Goal: Transaction & Acquisition: Purchase product/service

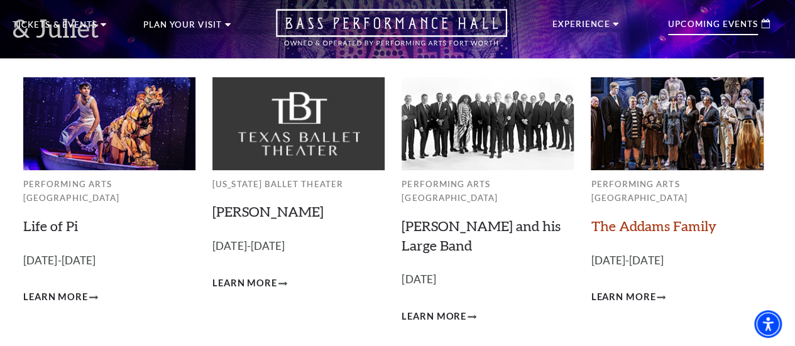
scroll to position [63, 0]
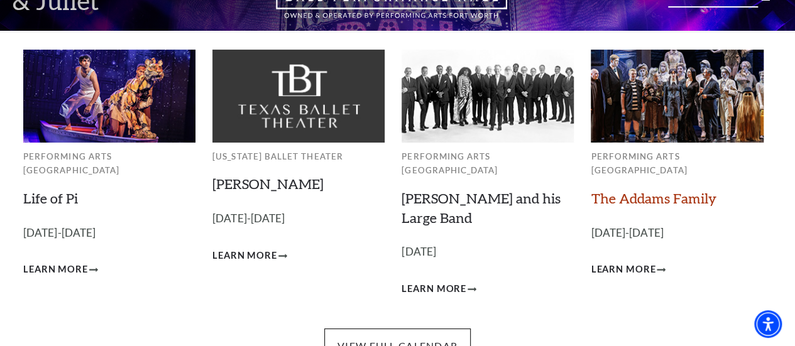
click at [648, 193] on link "The Addams Family" at bounding box center [653, 198] width 125 height 17
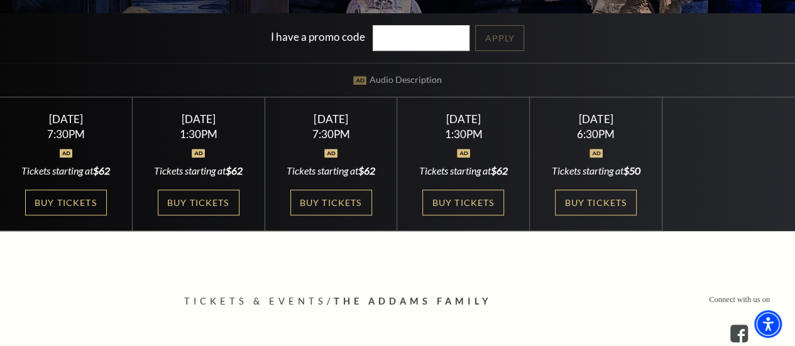
scroll to position [251, 0]
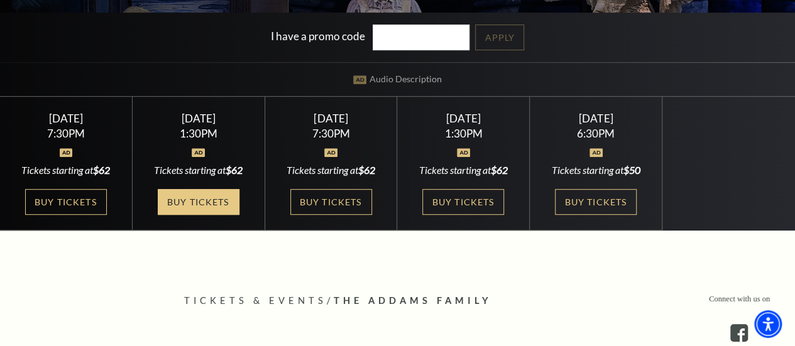
click at [197, 206] on link "Buy Tickets" at bounding box center [199, 202] width 82 height 26
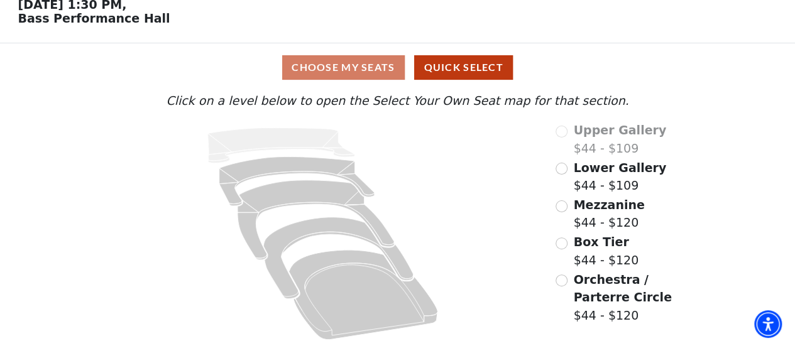
scroll to position [64, 0]
click at [332, 65] on div "Choose My Seats Quick Select" at bounding box center [397, 67] width 596 height 25
click at [560, 243] on input "Box Tier$44 - $120\a" at bounding box center [561, 243] width 12 height 12
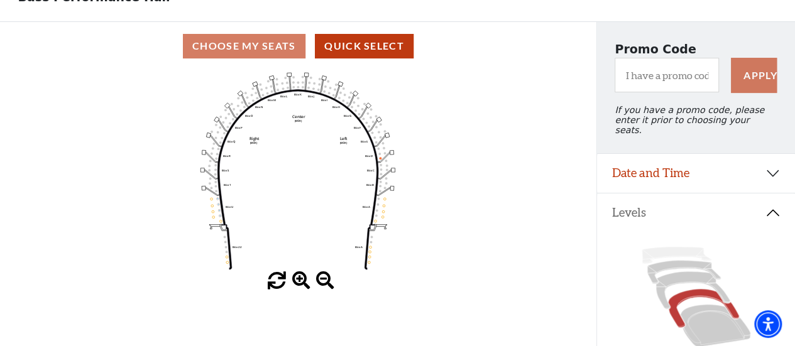
scroll to position [63, 0]
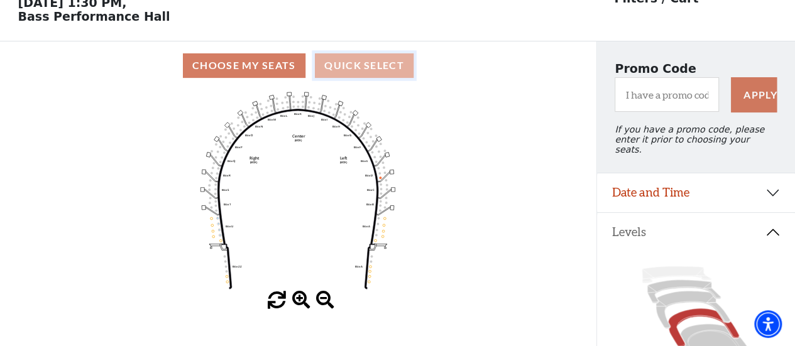
click at [349, 66] on button "Quick Select" at bounding box center [364, 65] width 99 height 25
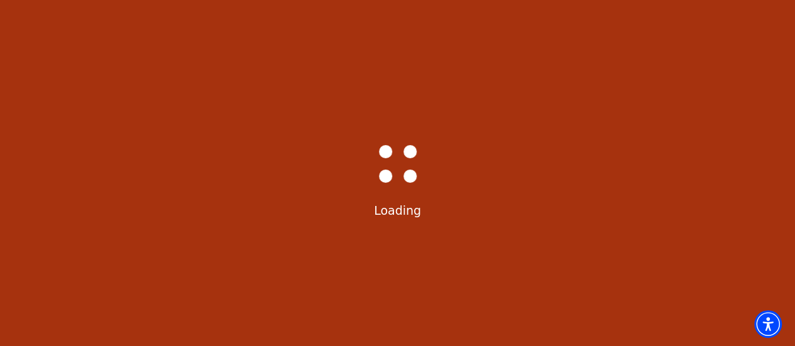
select select "6291"
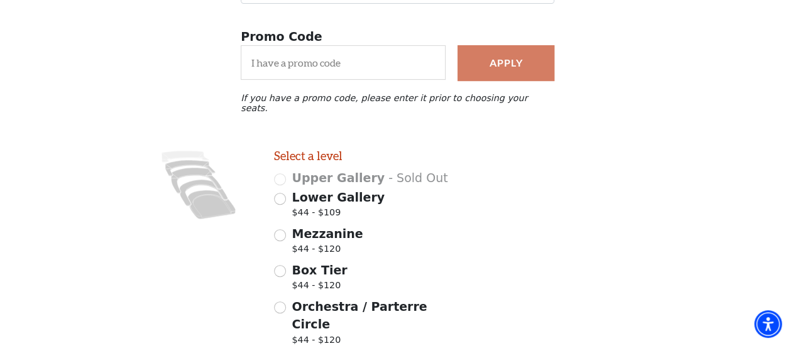
scroll to position [251, 0]
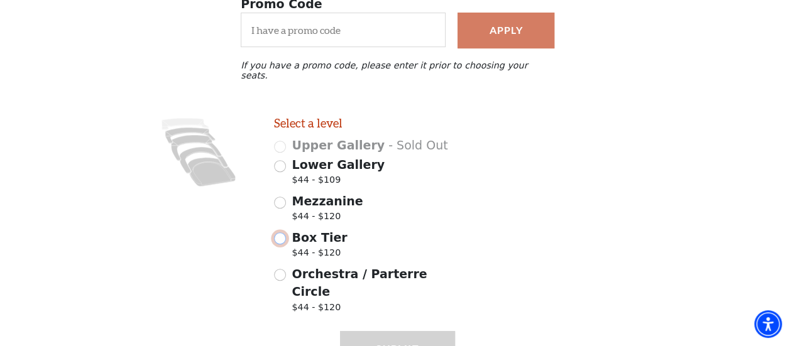
click at [280, 234] on input "Box Tier $44 - $120" at bounding box center [280, 238] width 12 height 12
radio input "true"
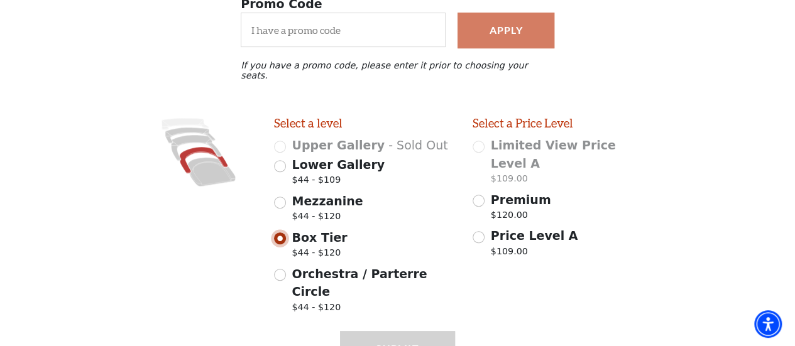
scroll to position [295, 0]
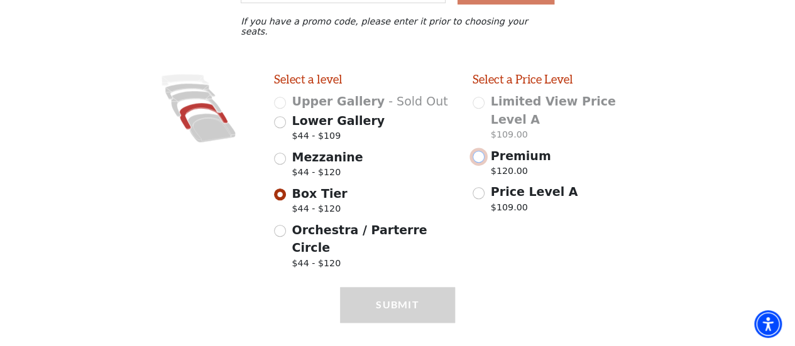
click at [479, 151] on input "Premium $120.00" at bounding box center [478, 157] width 12 height 12
radio input "true"
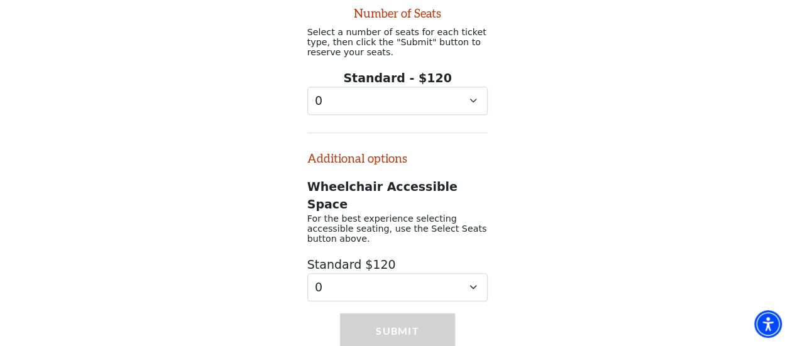
scroll to position [594, 0]
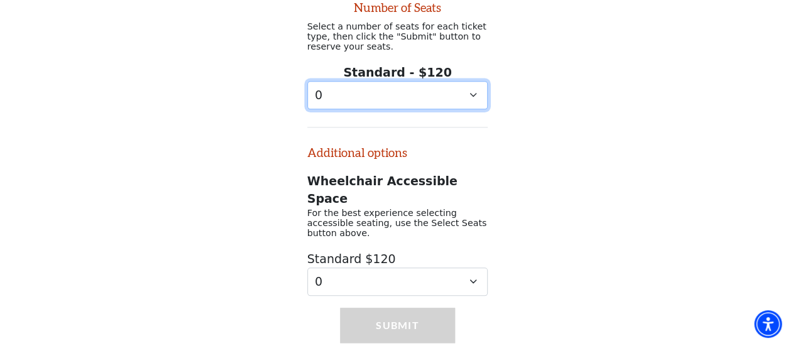
click at [473, 81] on select "0 1 2 3 4 5 6 7 8 9" at bounding box center [397, 95] width 181 height 28
select select "2"
click at [307, 81] on select "0 1 2 3 4 5 6 7 8 9" at bounding box center [397, 95] width 181 height 28
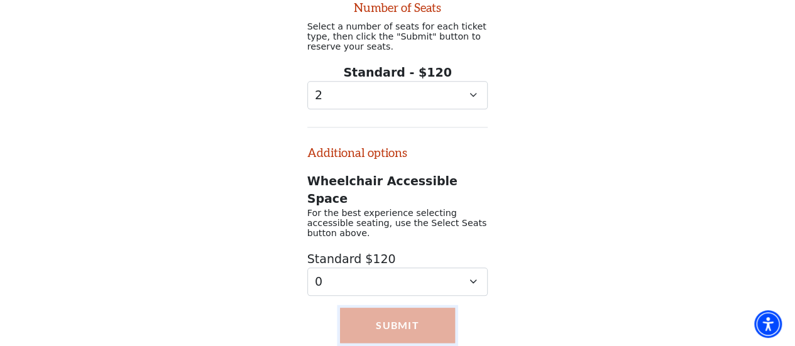
click at [390, 308] on button "Submit" at bounding box center [397, 325] width 114 height 35
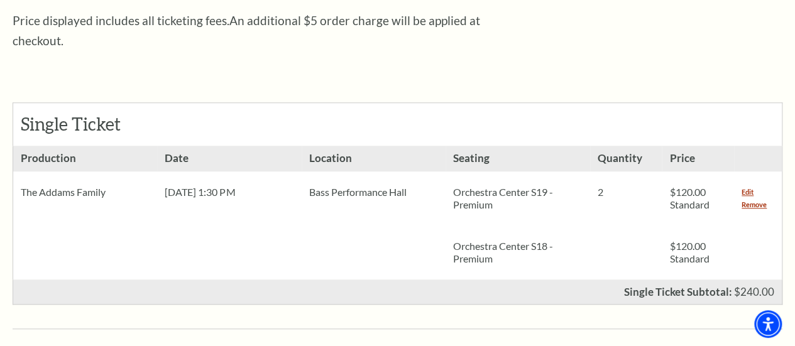
scroll to position [503, 0]
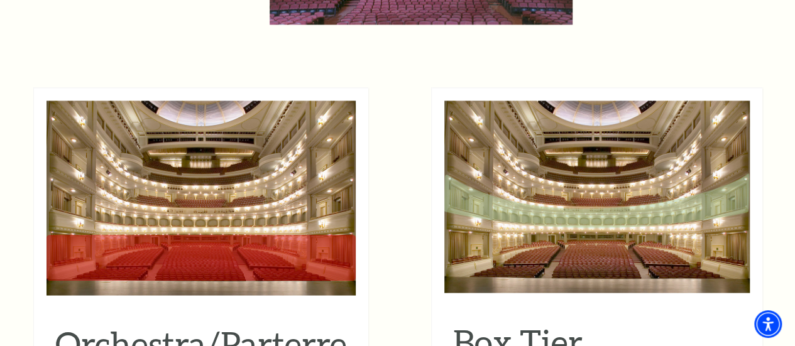
scroll to position [1194, 0]
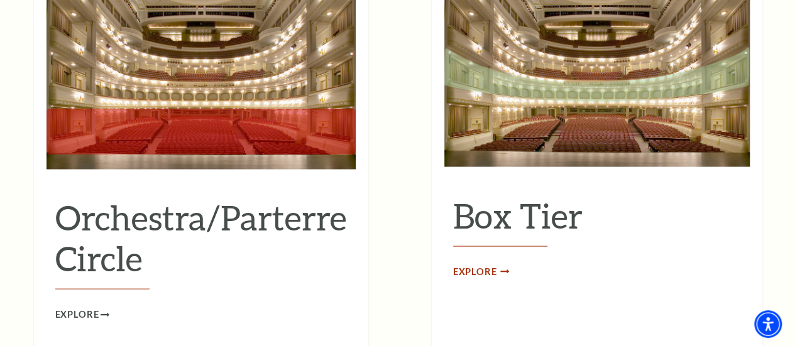
click at [480, 264] on span "Explore" at bounding box center [475, 272] width 44 height 16
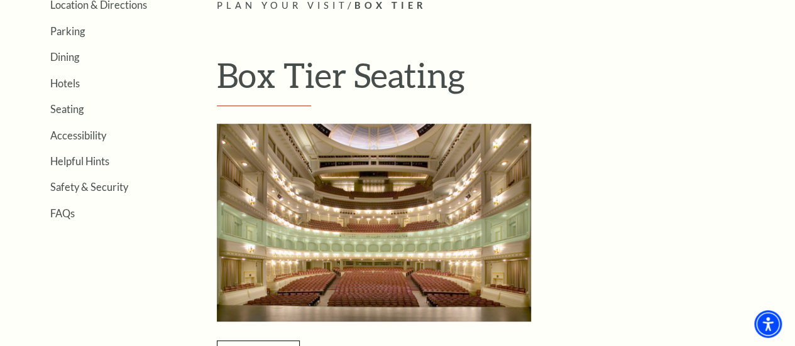
scroll to position [377, 0]
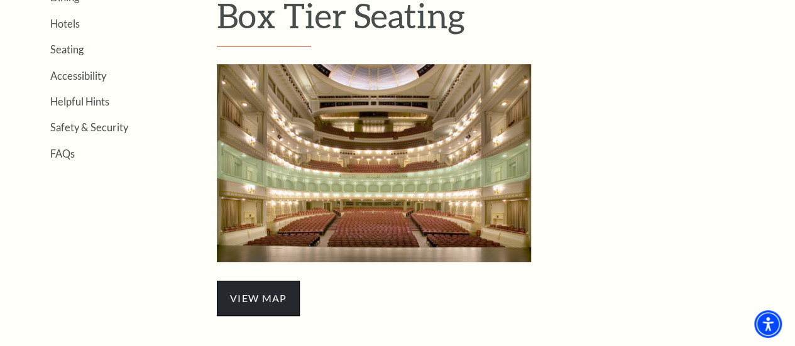
click at [266, 300] on span "view map" at bounding box center [258, 298] width 83 height 35
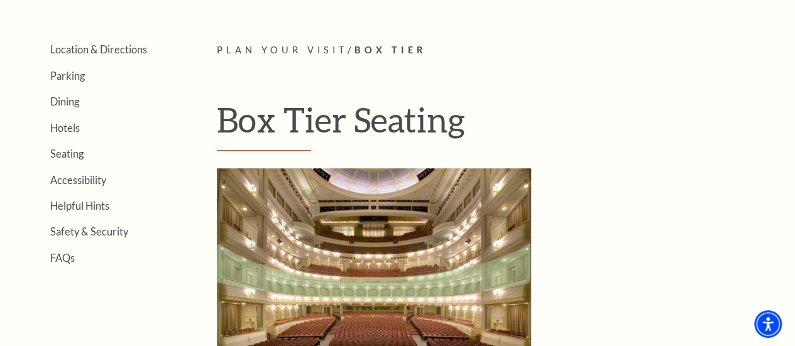
scroll to position [188, 0]
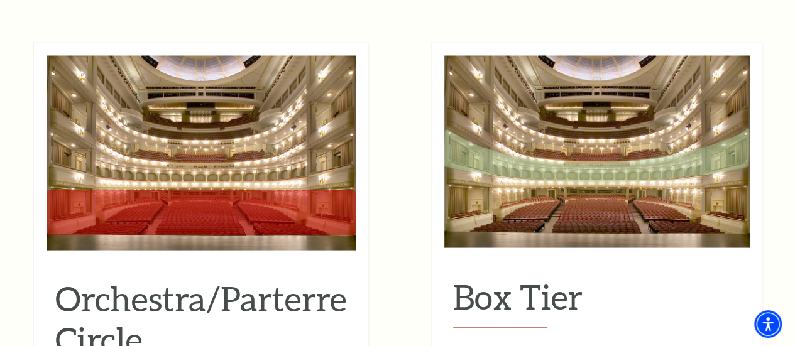
scroll to position [1131, 0]
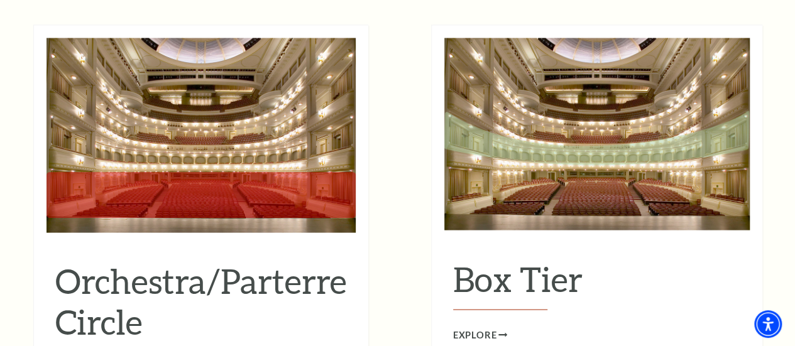
click at [183, 270] on h2 "Orchestra/Parterre Circle" at bounding box center [201, 306] width 292 height 92
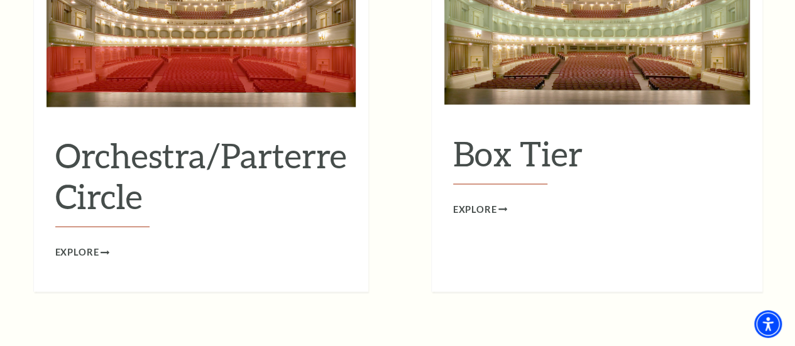
scroll to position [1256, 0]
click at [92, 244] on span "Explore" at bounding box center [77, 252] width 44 height 16
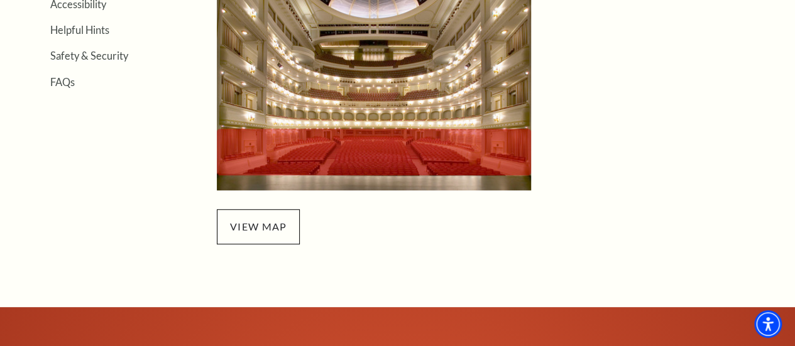
scroll to position [503, 0]
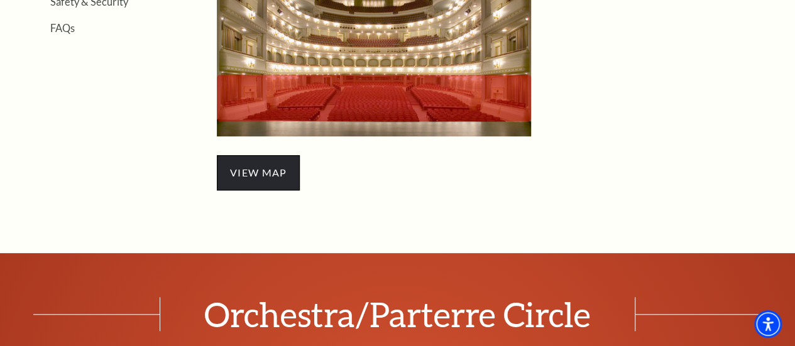
click at [242, 173] on span "view map" at bounding box center [258, 172] width 83 height 35
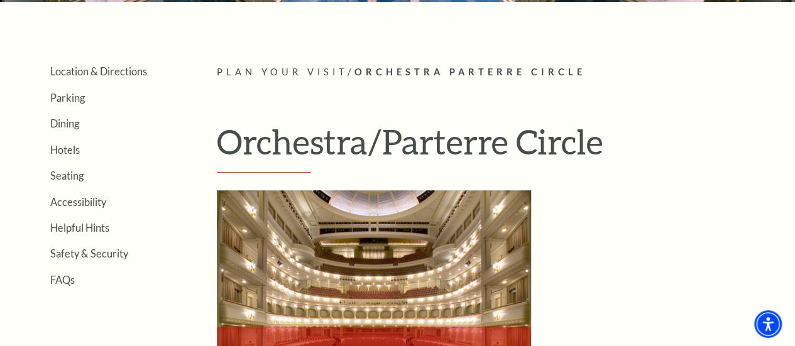
scroll to position [188, 0]
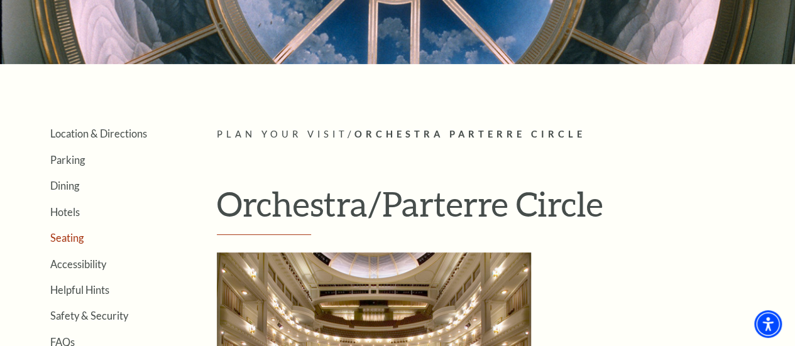
click at [65, 244] on link "Seating" at bounding box center [66, 238] width 33 height 12
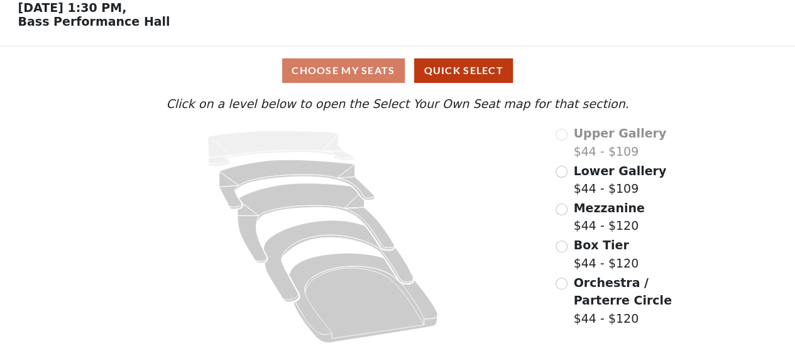
scroll to position [64, 0]
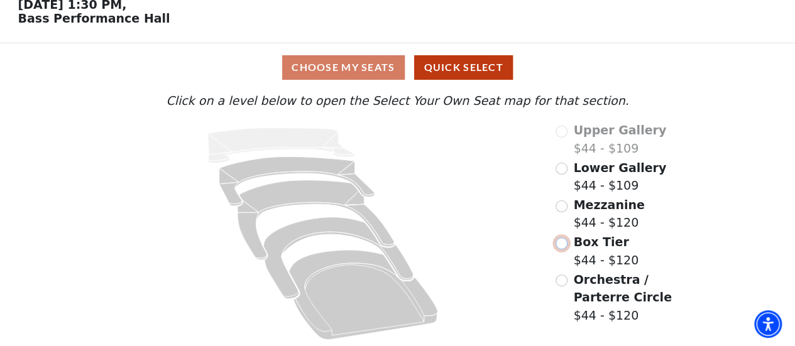
click at [564, 243] on input "Box Tier$44 - $120\a" at bounding box center [561, 243] width 12 height 12
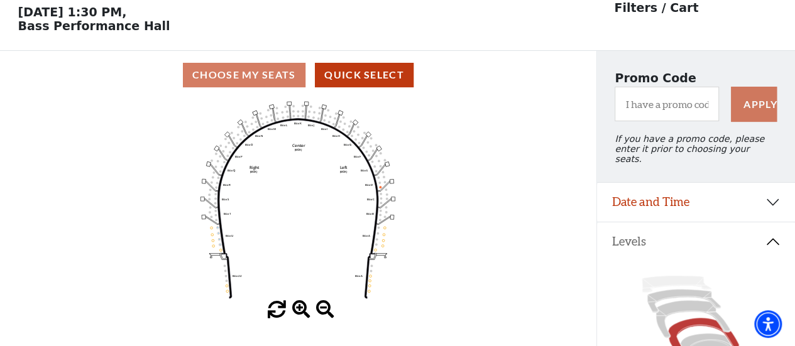
scroll to position [58, 0]
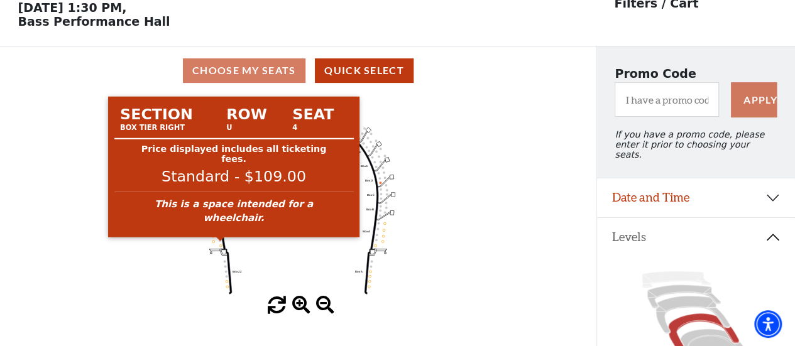
click at [219, 241] on circle at bounding box center [220, 240] width 3 height 3
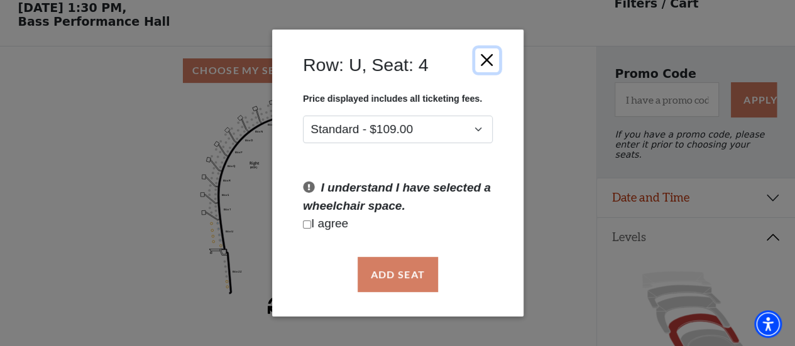
click at [482, 58] on button "Close" at bounding box center [486, 60] width 24 height 24
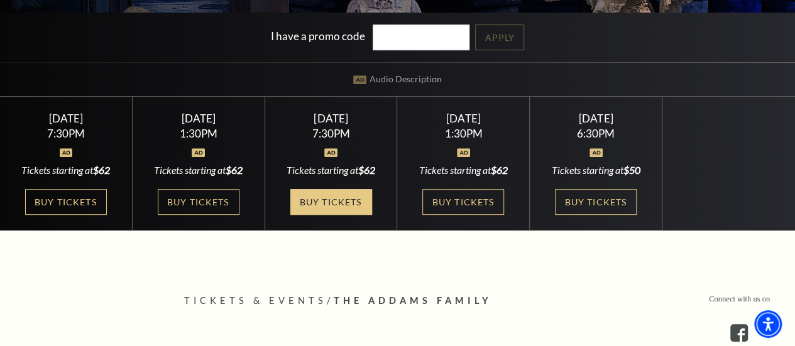
click at [327, 199] on link "Buy Tickets" at bounding box center [331, 202] width 82 height 26
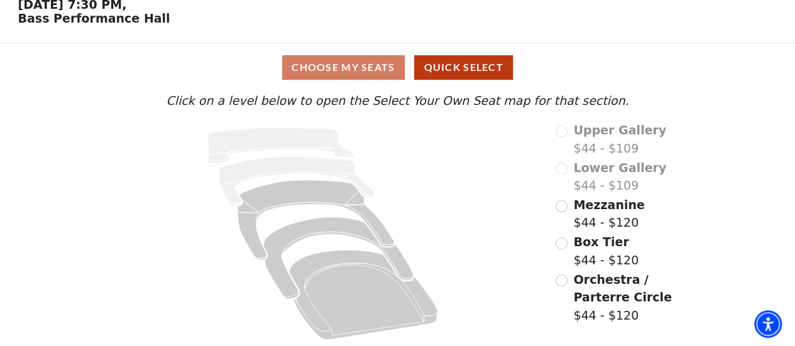
scroll to position [64, 0]
click at [563, 244] on input "Box Tier$44 - $120\a" at bounding box center [561, 243] width 12 height 12
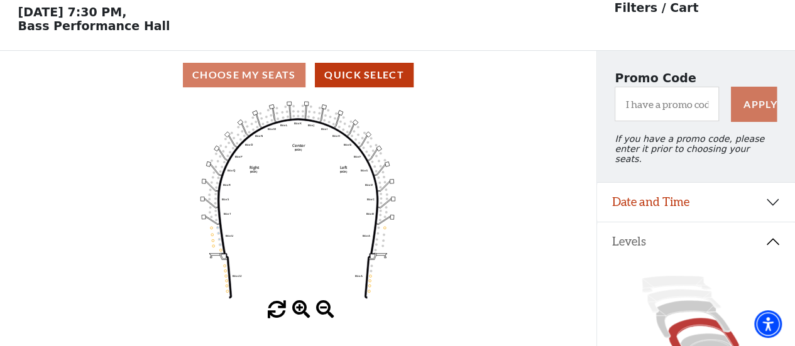
scroll to position [58, 0]
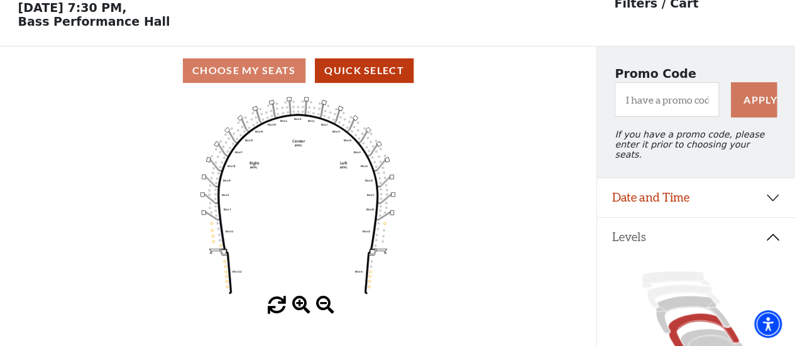
click at [241, 70] on div "Choose My Seats Quick Select" at bounding box center [298, 70] width 596 height 25
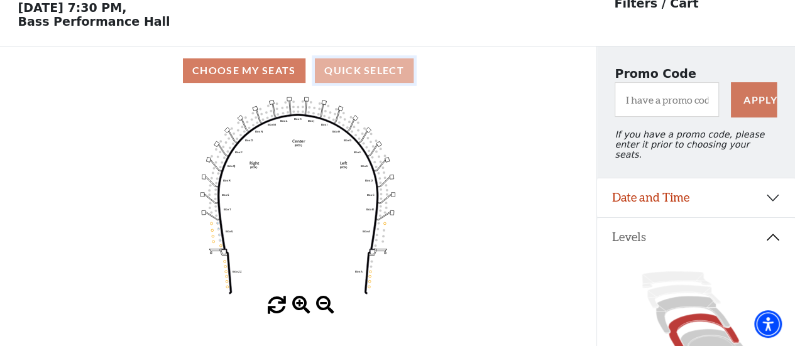
click at [363, 67] on button "Quick Select" at bounding box center [364, 70] width 99 height 25
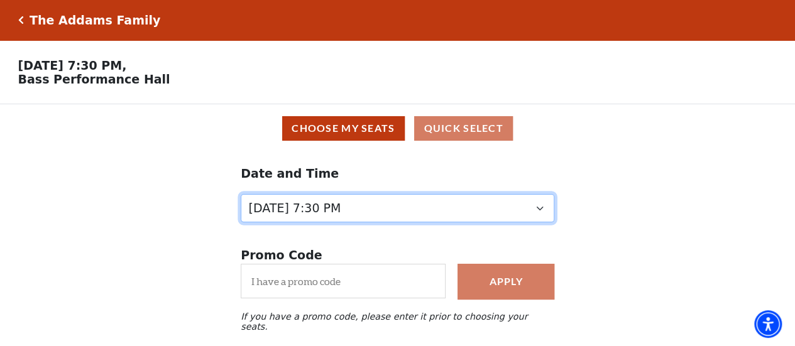
click at [539, 209] on select "[DATE] 7:30 PM [DATE] 1:30 PM [DATE] 7:30 PM [DATE] 1:30 PM [DATE] 6:30 PM" at bounding box center [397, 208] width 313 height 28
select select "6291"
click at [241, 215] on select "[DATE] 7:30 PM [DATE] 1:30 PM [DATE] 7:30 PM [DATE] 1:30 PM [DATE] 6:30 PM" at bounding box center [397, 208] width 313 height 28
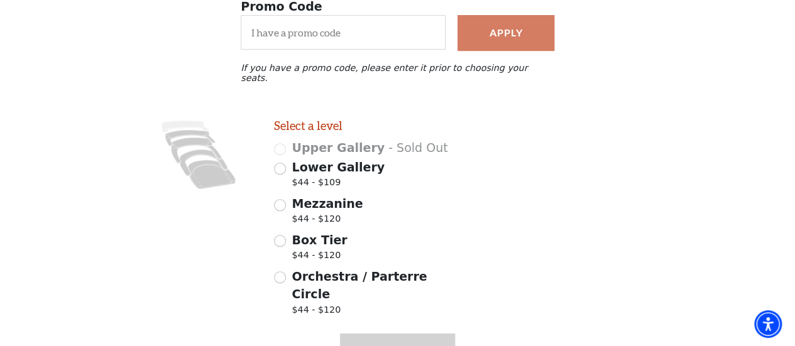
scroll to position [251, 0]
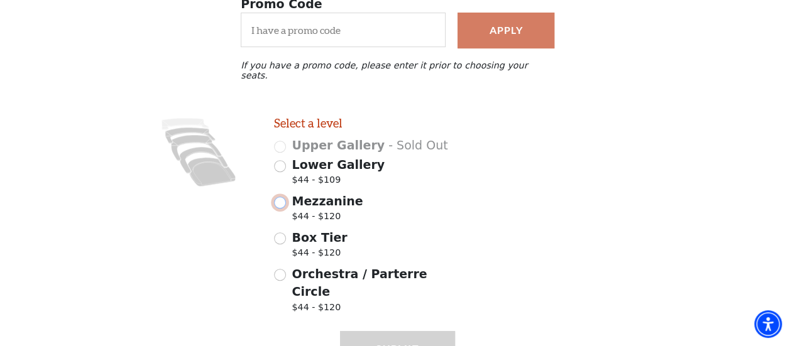
click at [281, 198] on input "Mezzanine $44 - $120" at bounding box center [280, 203] width 12 height 12
radio input "true"
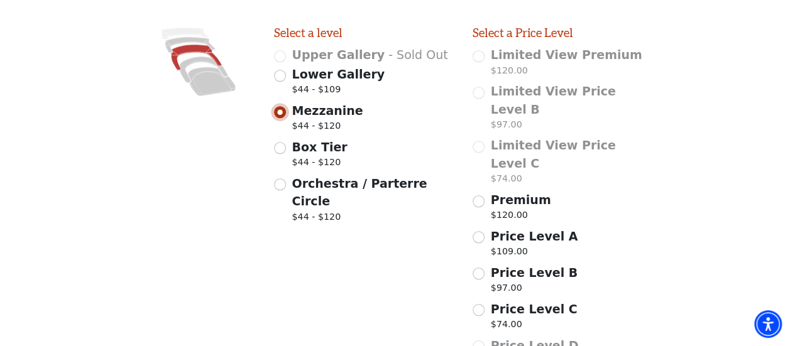
scroll to position [362, 0]
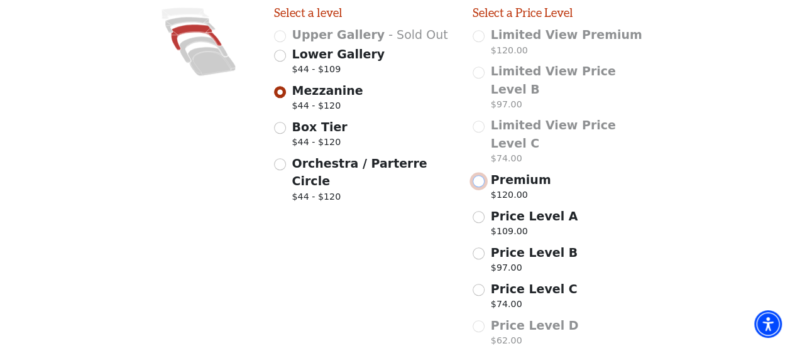
click at [475, 175] on input "Premium $120.00" at bounding box center [478, 181] width 12 height 12
radio input "true"
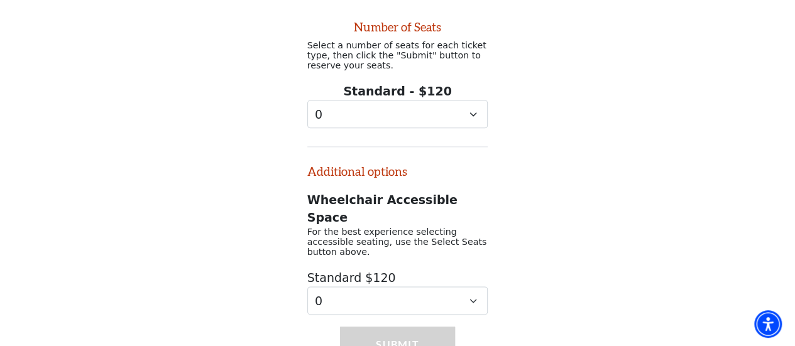
scroll to position [720, 0]
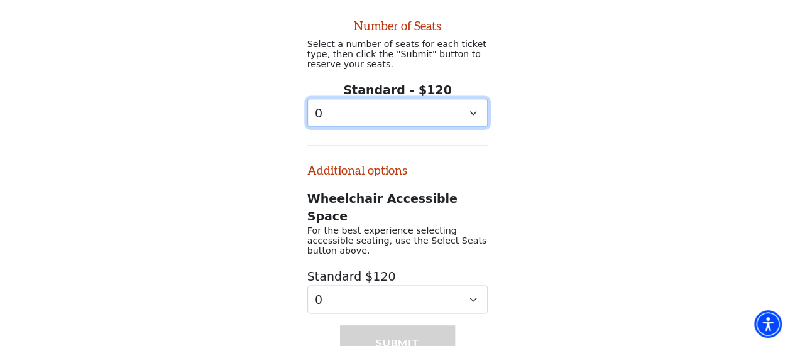
click at [469, 99] on select "0 1 2 3 4 5 6 7 8 9" at bounding box center [397, 113] width 181 height 28
select select "2"
click at [307, 99] on select "0 1 2 3 4 5 6 7 8 9" at bounding box center [397, 113] width 181 height 28
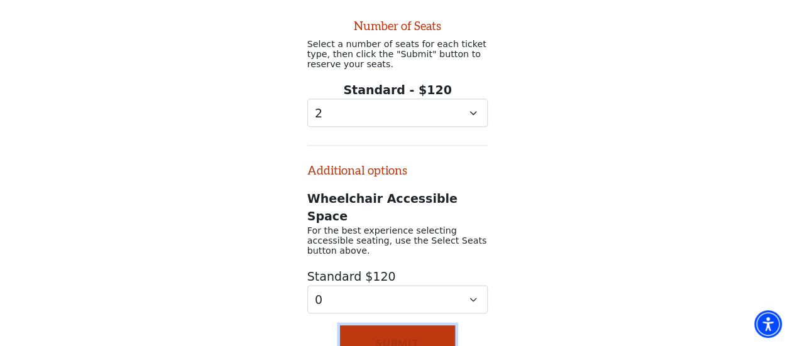
click at [390, 325] on button "Submit" at bounding box center [397, 342] width 114 height 35
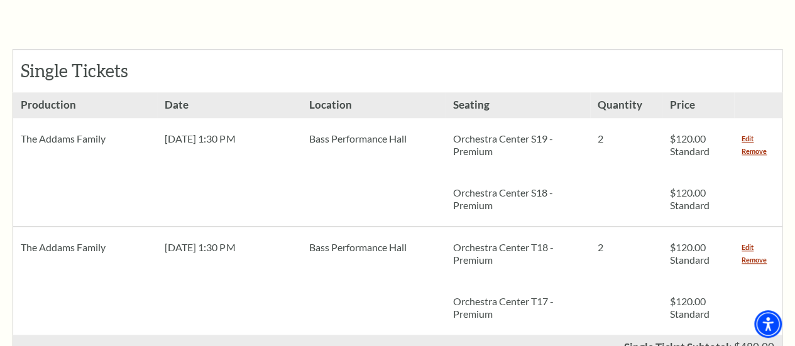
scroll to position [565, 0]
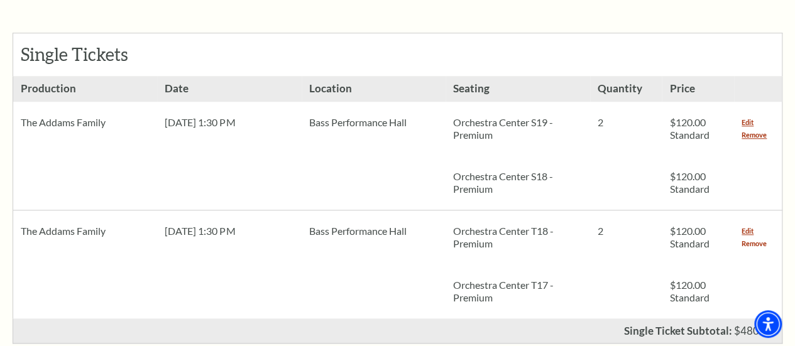
click at [750, 237] on link "Remove" at bounding box center [753, 243] width 25 height 13
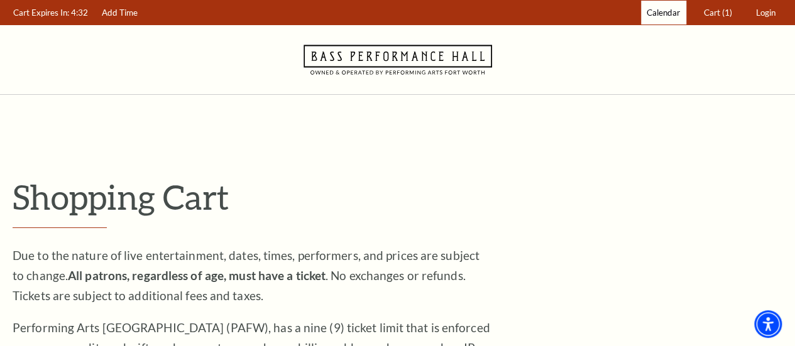
click at [665, 11] on span "Calendar" at bounding box center [662, 13] width 33 height 10
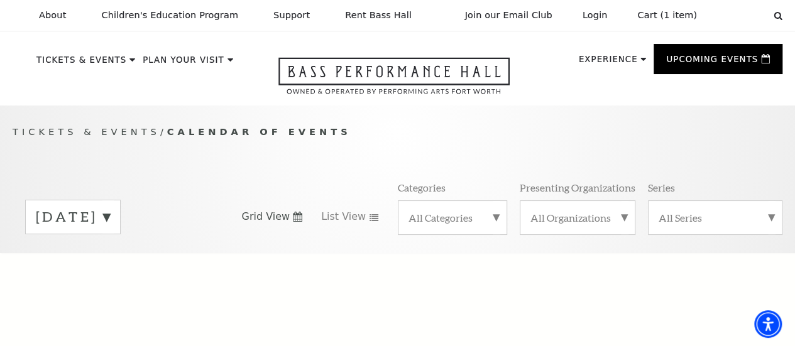
click at [110, 222] on label "[DATE]" at bounding box center [73, 216] width 74 height 19
click at [110, 250] on label "[DATE]" at bounding box center [73, 243] width 74 height 27
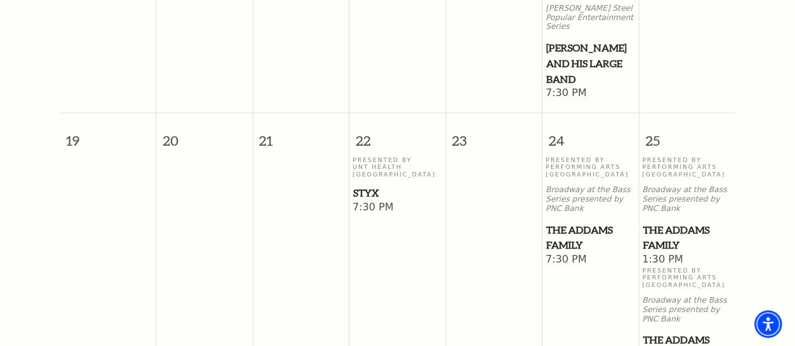
scroll to position [802, 0]
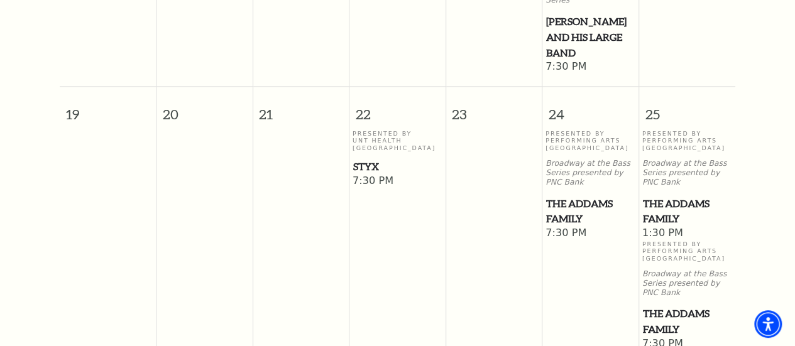
click at [660, 216] on span "The Addams Family" at bounding box center [687, 211] width 89 height 31
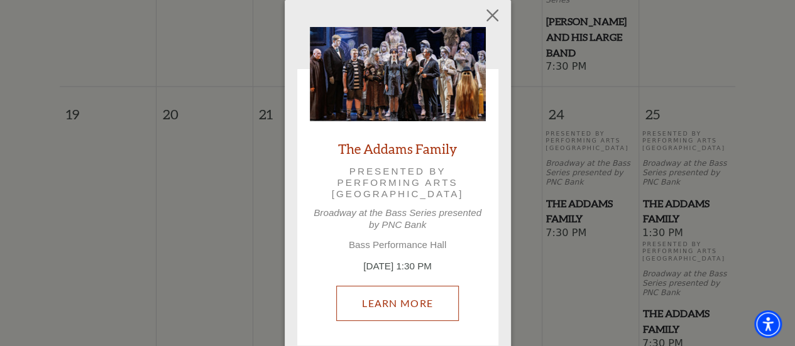
click at [391, 300] on link "Learn More" at bounding box center [397, 303] width 123 height 35
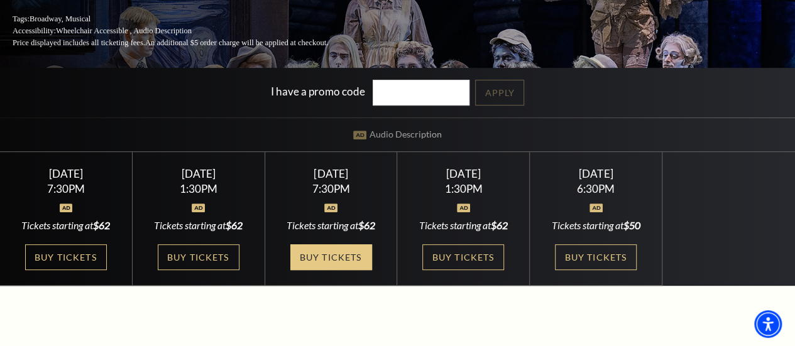
scroll to position [251, 0]
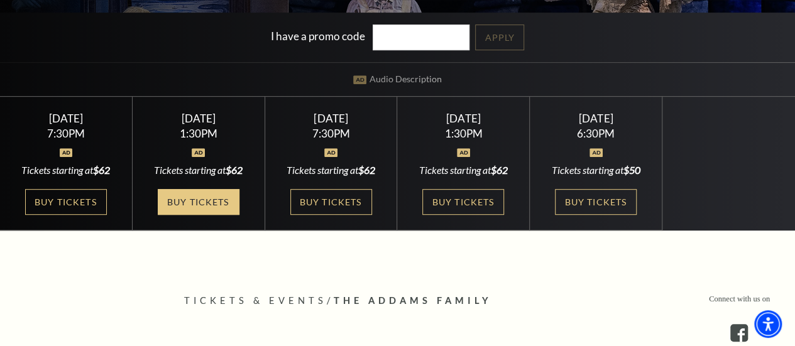
click at [206, 207] on link "Buy Tickets" at bounding box center [199, 202] width 82 height 26
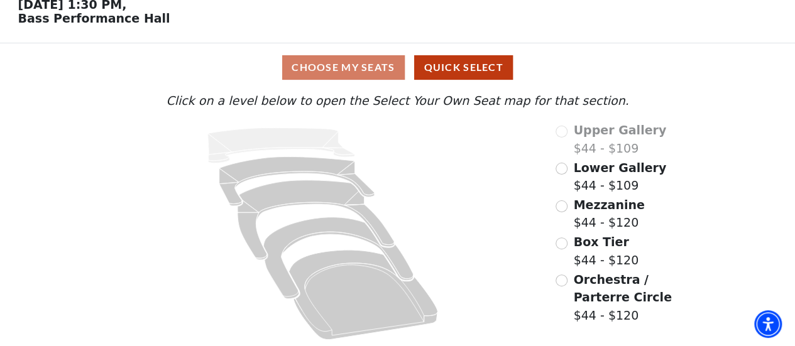
scroll to position [64, 0]
click at [563, 170] on input "Lower Gallery$44 - $109\a" at bounding box center [561, 169] width 12 height 12
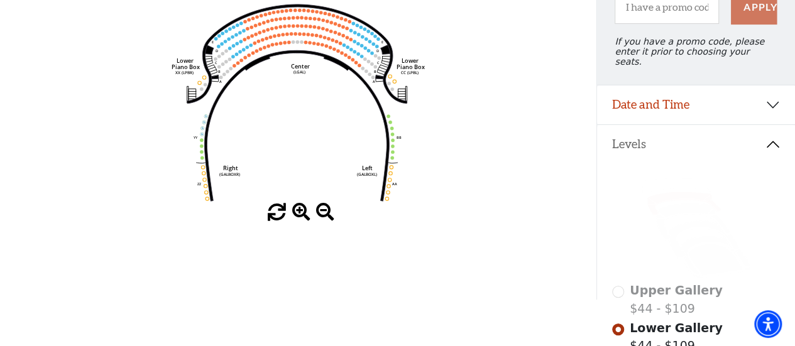
scroll to position [43, 0]
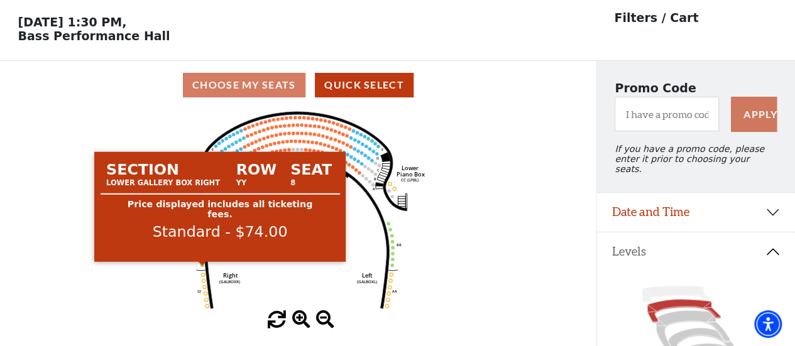
click at [202, 266] on circle at bounding box center [201, 264] width 3 height 3
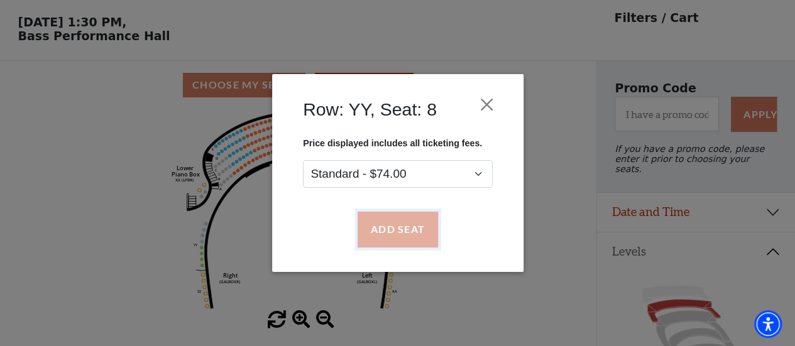
click at [393, 236] on button "Add Seat" at bounding box center [397, 229] width 80 height 35
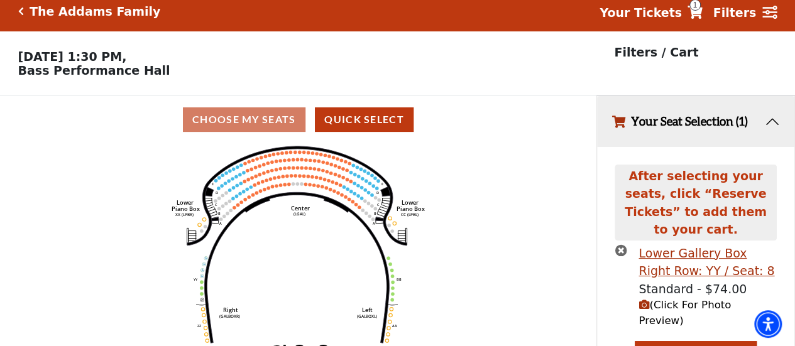
scroll to position [8, 0]
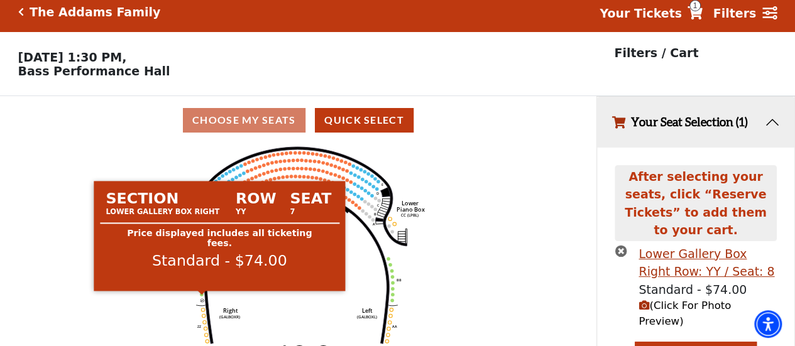
click at [202, 296] on circle at bounding box center [201, 294] width 3 height 3
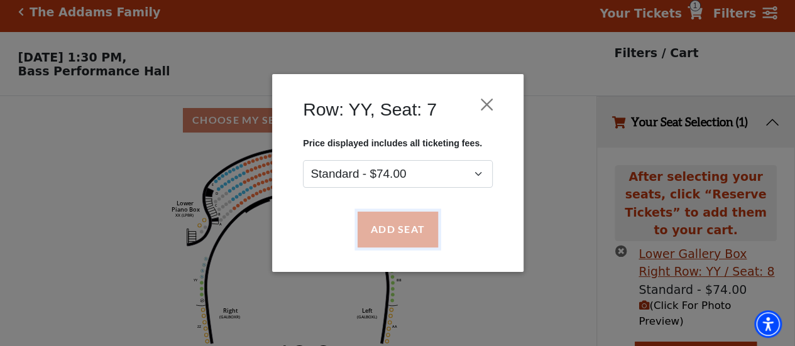
click at [393, 223] on button "Add Seat" at bounding box center [397, 229] width 80 height 35
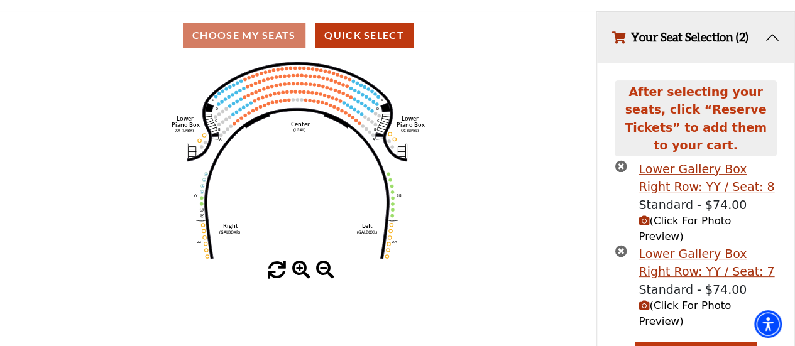
scroll to position [108, 0]
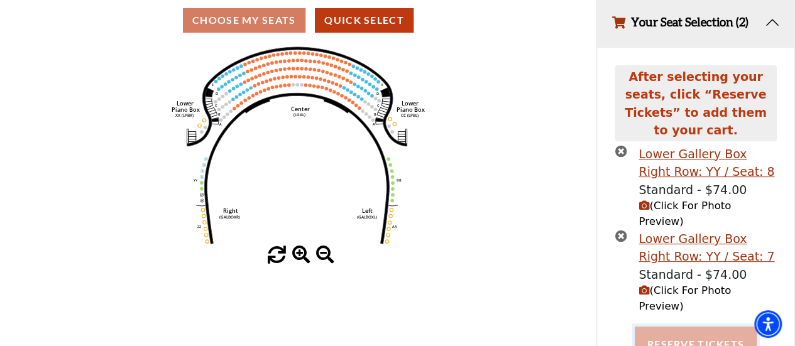
click at [672, 327] on button "Reserve Tickets" at bounding box center [696, 344] width 122 height 35
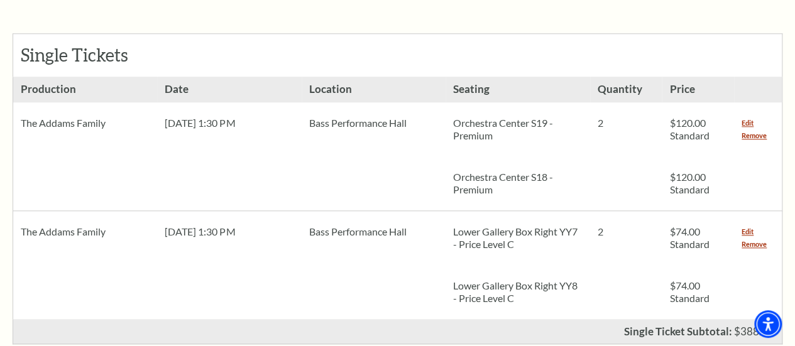
scroll to position [565, 0]
click at [756, 129] on link "Remove" at bounding box center [753, 135] width 25 height 13
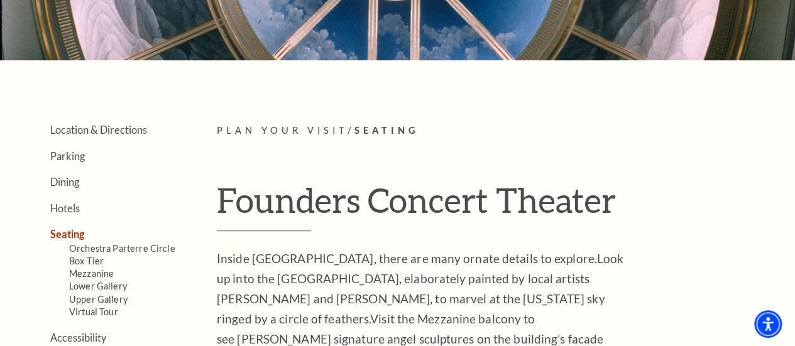
scroll to position [251, 0]
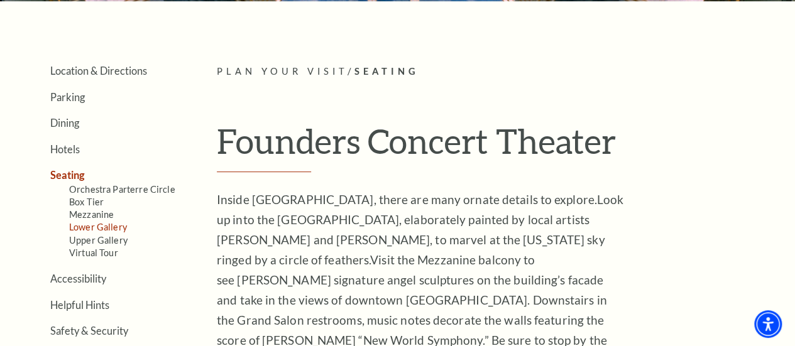
click at [101, 229] on link "Lower Gallery" at bounding box center [98, 227] width 58 height 11
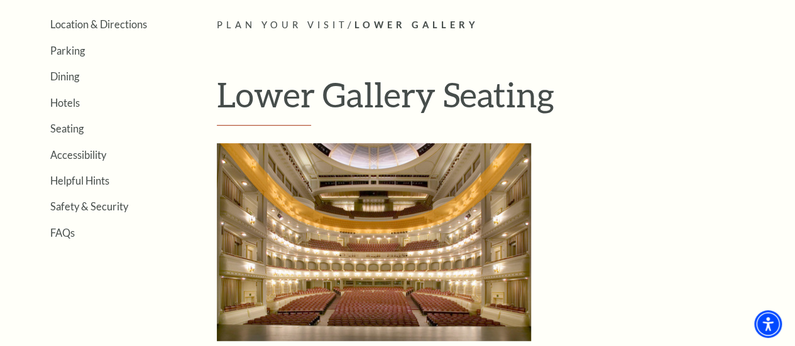
scroll to position [377, 0]
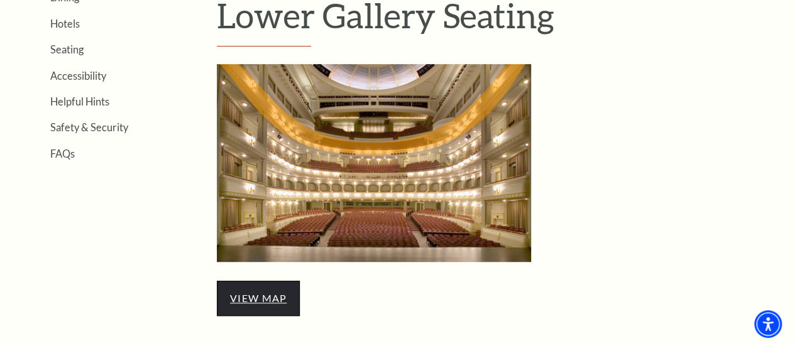
click at [273, 303] on link "view map" at bounding box center [258, 298] width 57 height 12
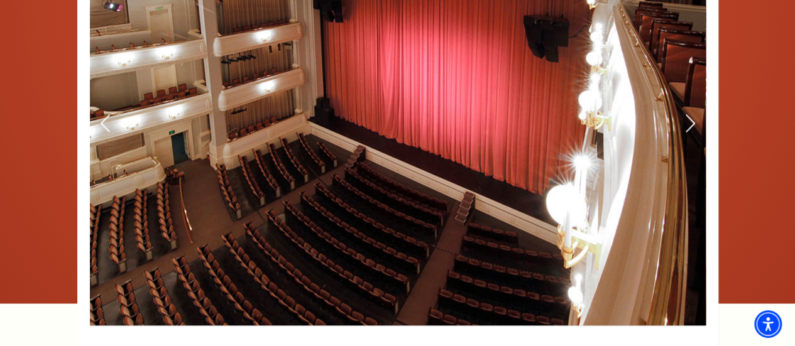
scroll to position [942, 0]
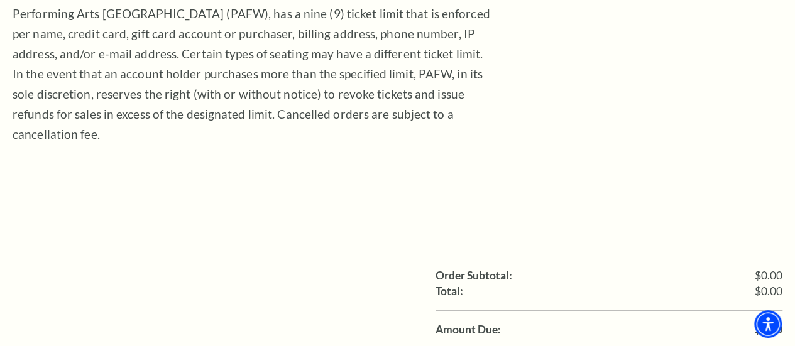
scroll to position [503, 0]
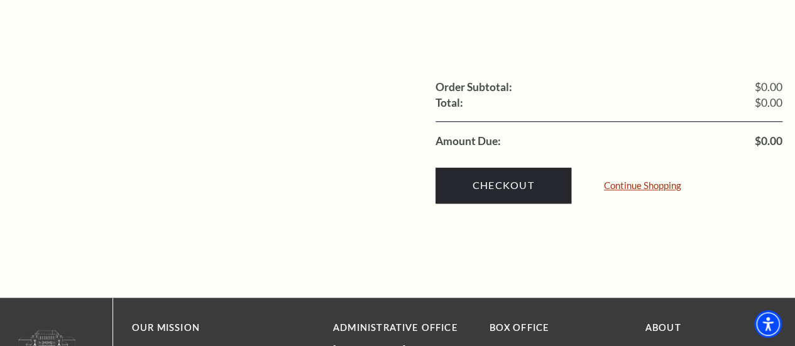
click at [617, 181] on link "Continue Shopping" at bounding box center [642, 185] width 77 height 9
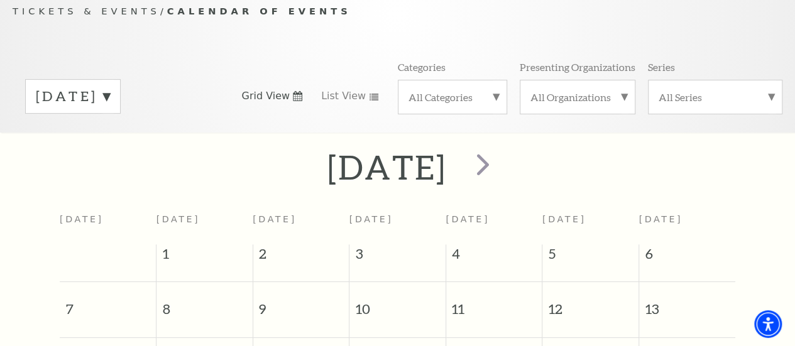
scroll to position [111, 0]
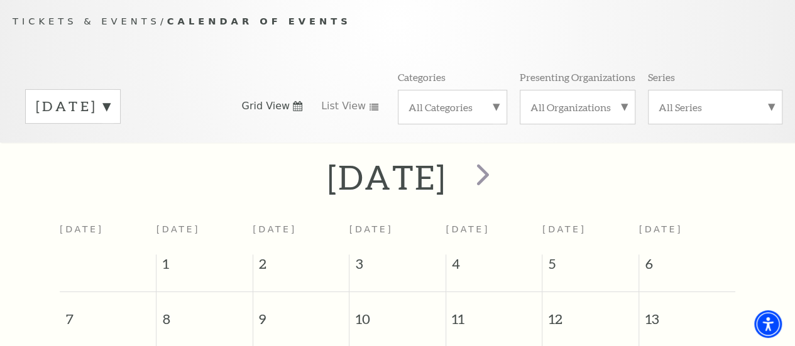
click at [110, 111] on label "[DATE]" at bounding box center [73, 106] width 74 height 19
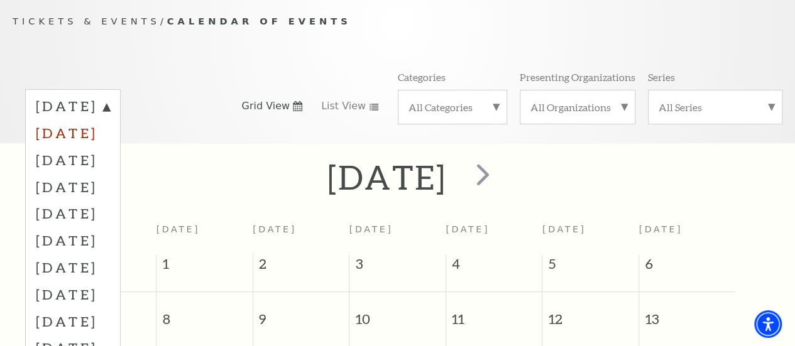
click at [110, 141] on label "October 2025" at bounding box center [73, 132] width 74 height 27
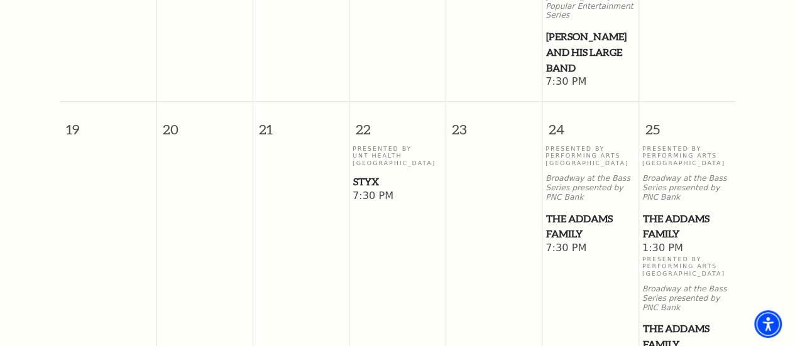
scroll to position [864, 0]
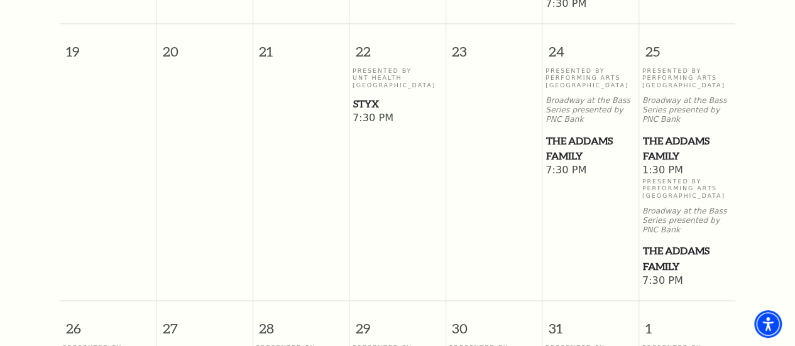
click at [670, 146] on span "The Addams Family" at bounding box center [687, 148] width 89 height 31
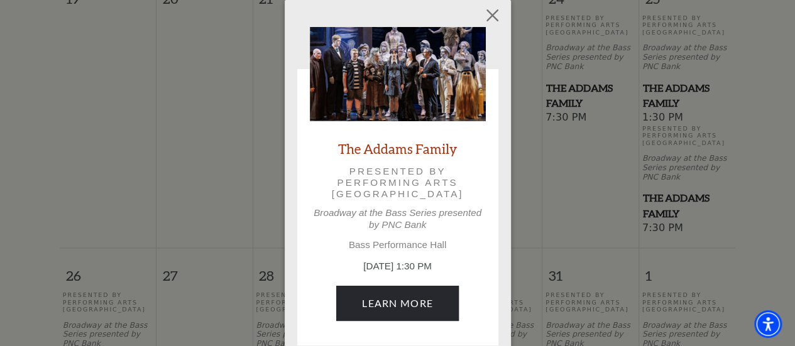
scroll to position [990, 0]
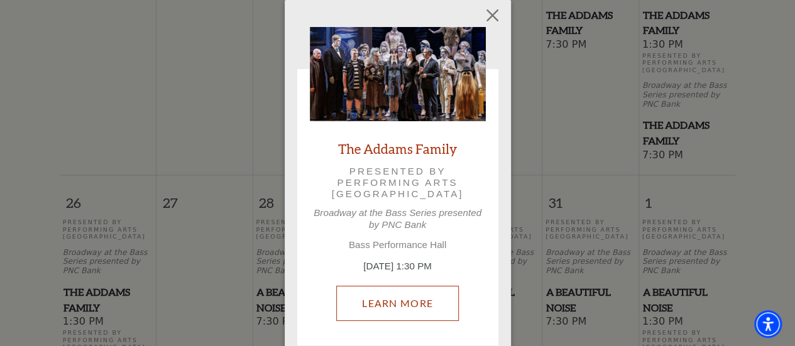
click at [409, 288] on link "Learn More" at bounding box center [397, 303] width 123 height 35
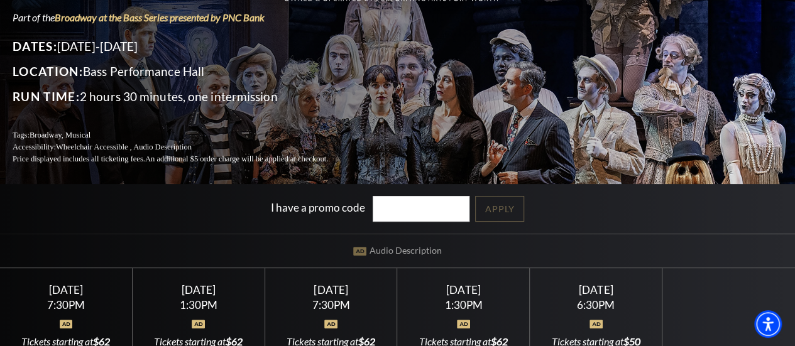
scroll to position [188, 0]
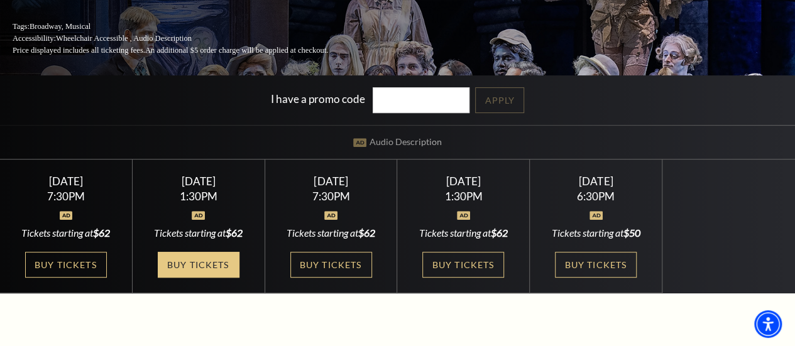
click at [200, 266] on link "Buy Tickets" at bounding box center [199, 265] width 82 height 26
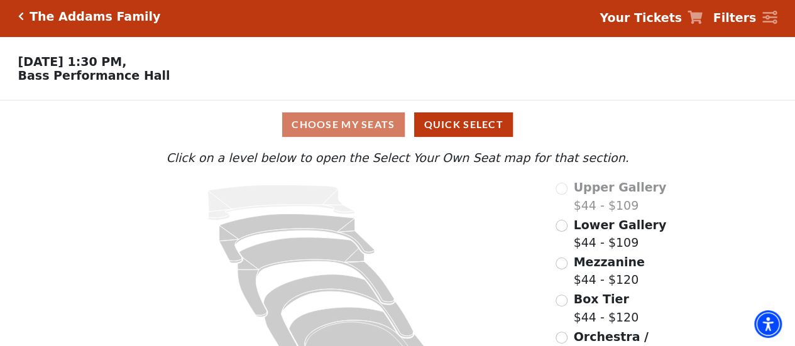
scroll to position [64, 0]
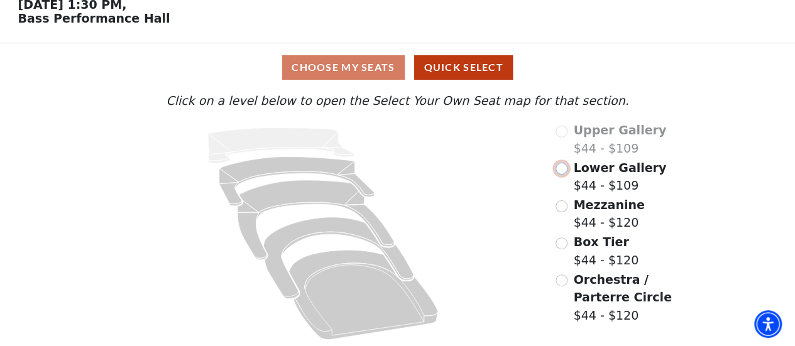
click at [562, 170] on input "Lower Gallery$44 - $109\a" at bounding box center [561, 169] width 12 height 12
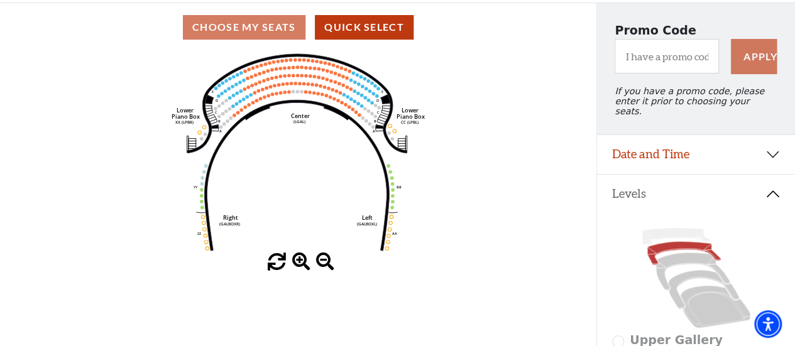
scroll to position [121, 0]
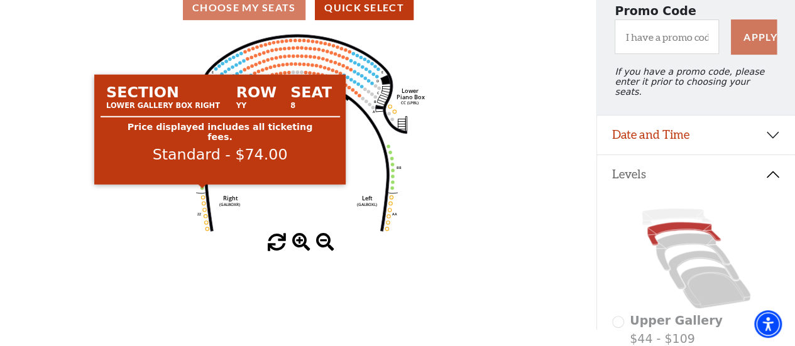
click at [202, 189] on circle at bounding box center [201, 187] width 3 height 3
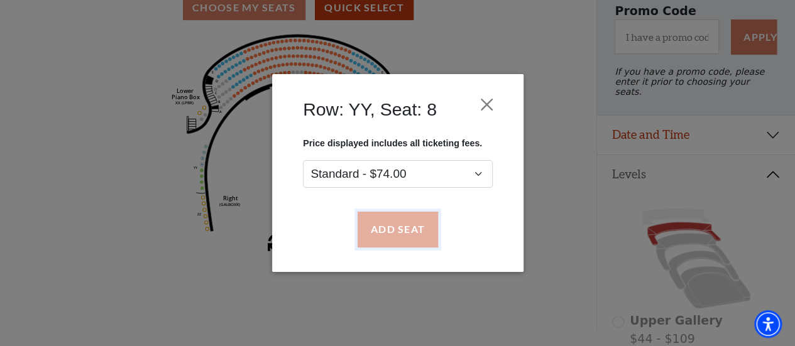
click at [395, 227] on button "Add Seat" at bounding box center [397, 229] width 80 height 35
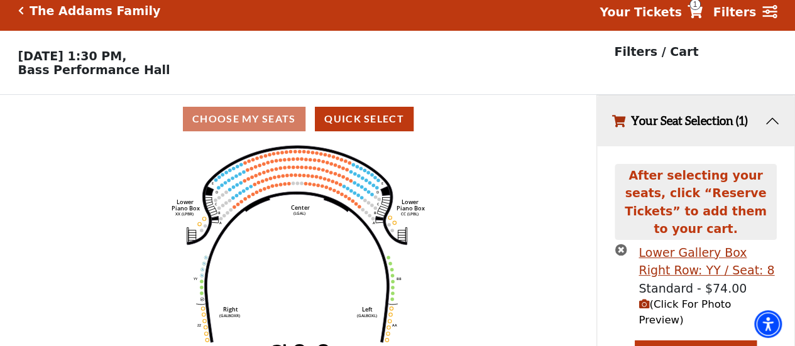
scroll to position [8, 0]
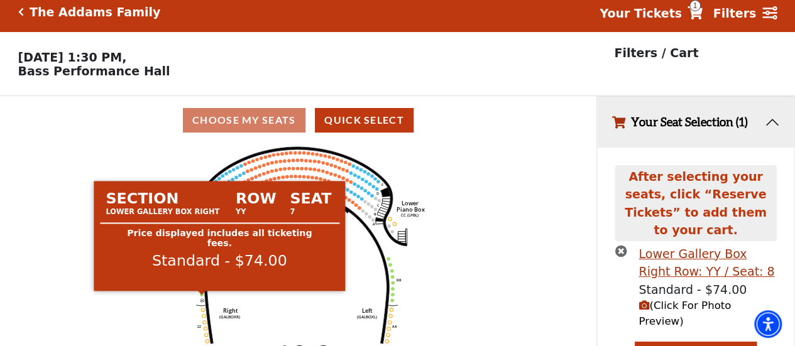
click at [201, 296] on circle at bounding box center [201, 294] width 3 height 3
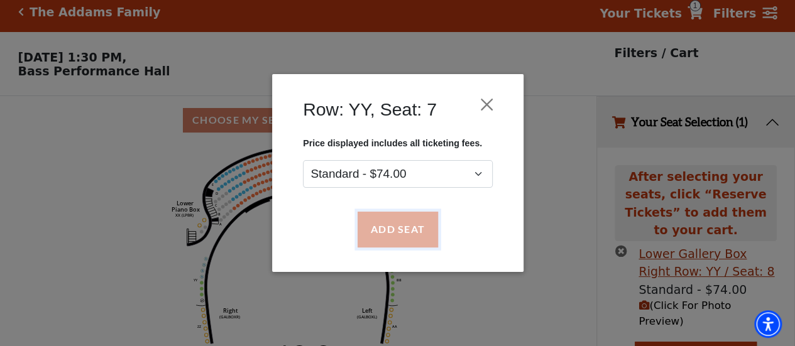
click at [415, 235] on button "Add Seat" at bounding box center [397, 229] width 80 height 35
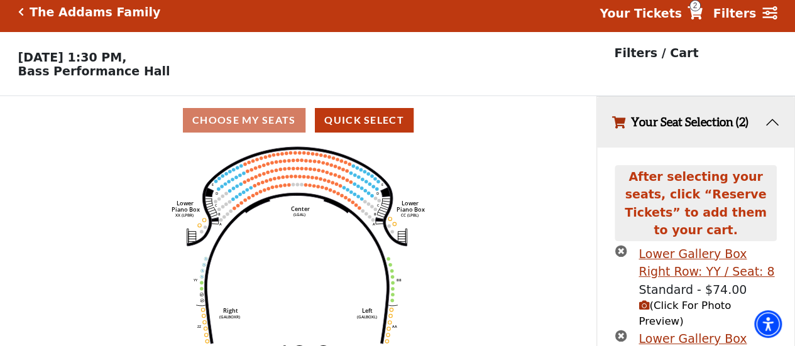
scroll to position [77, 0]
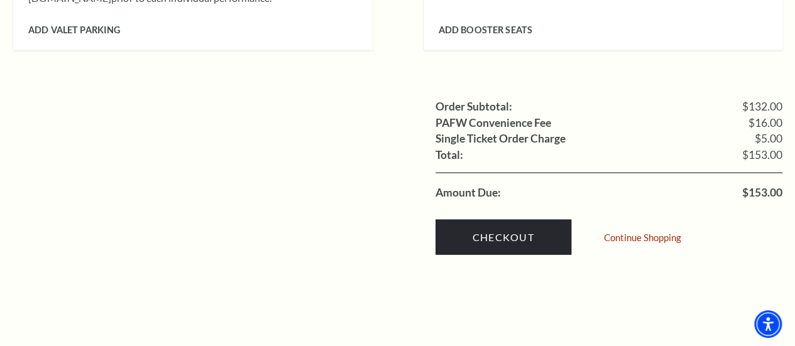
scroll to position [1256, 0]
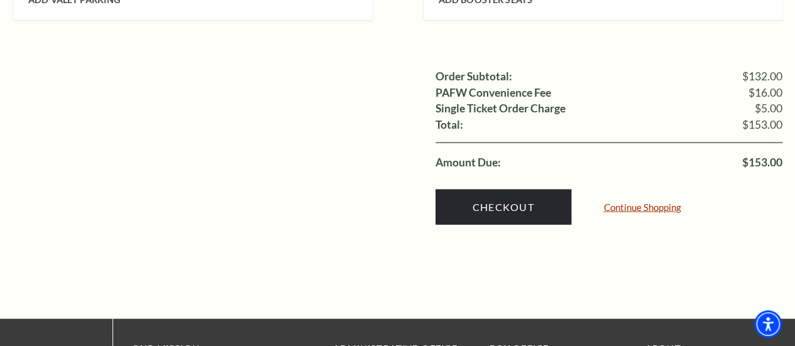
click at [650, 203] on link "Continue Shopping" at bounding box center [642, 207] width 77 height 9
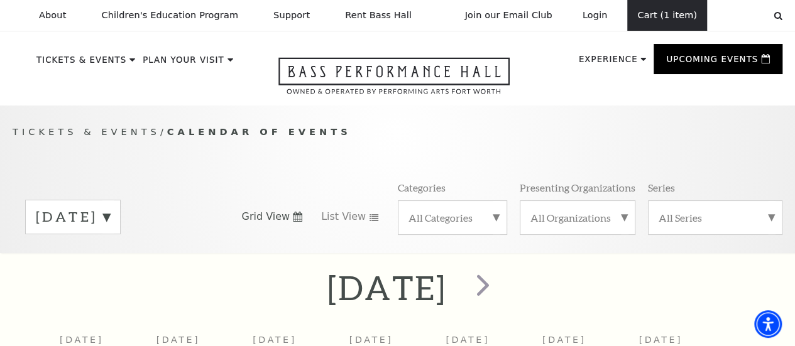
click at [658, 14] on link "Cart (1 item)" at bounding box center [667, 15] width 80 height 31
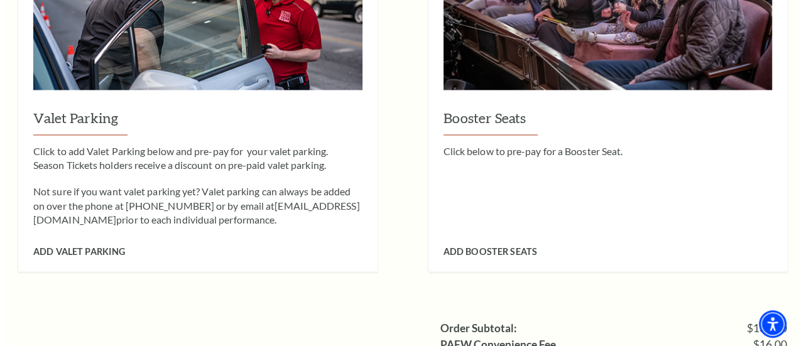
scroll to position [1068, 0]
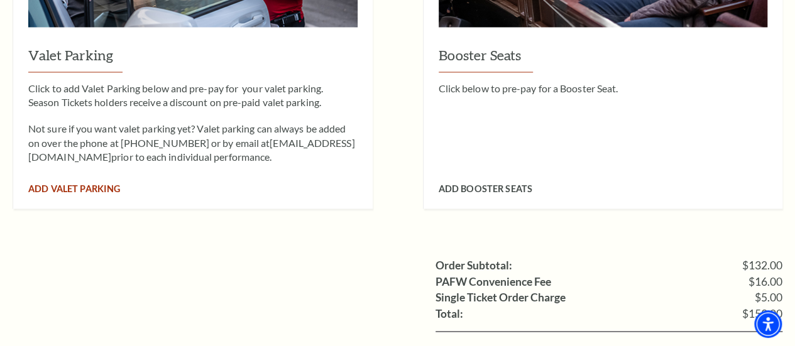
click at [90, 183] on span "Add Valet Parking" at bounding box center [74, 188] width 92 height 11
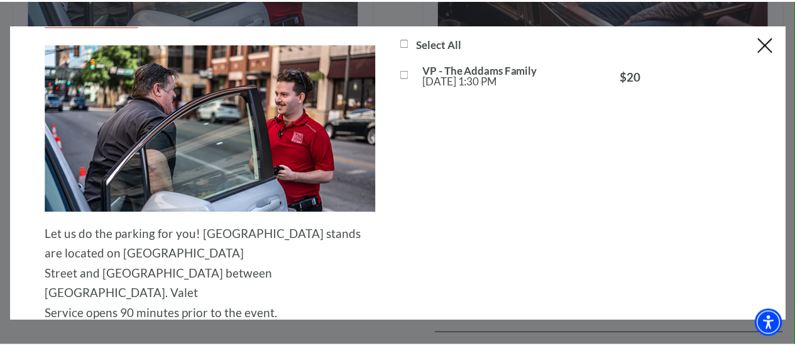
scroll to position [0, 0]
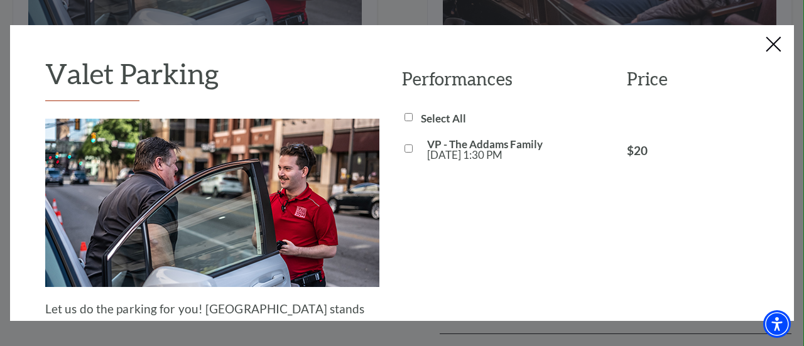
click at [774, 42] on button "Close this dialog window" at bounding box center [774, 45] width 20 height 20
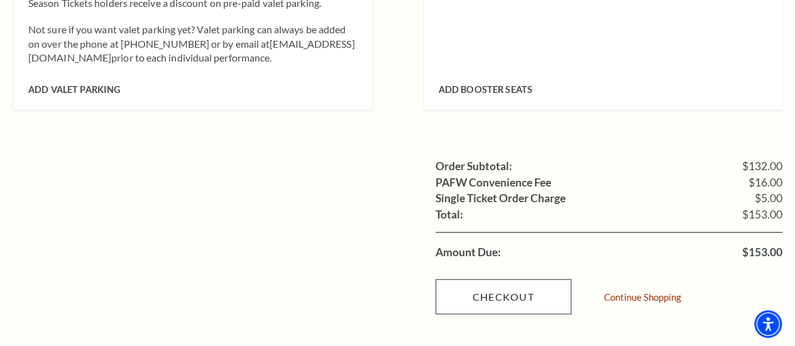
scroll to position [1256, 0]
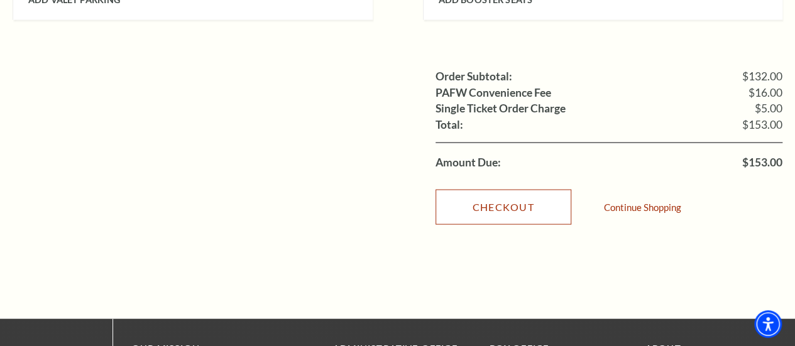
click at [494, 190] on link "Checkout" at bounding box center [503, 207] width 136 height 35
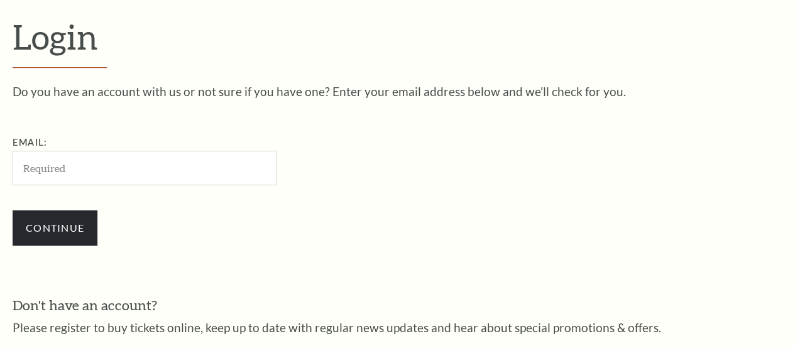
scroll to position [339, 0]
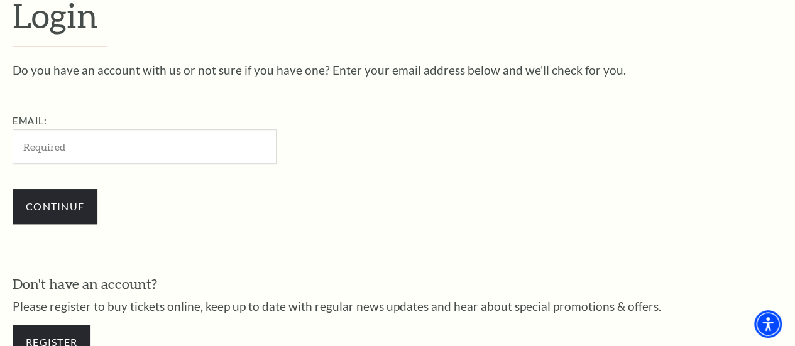
click at [52, 151] on input "Email:" at bounding box center [145, 146] width 264 height 35
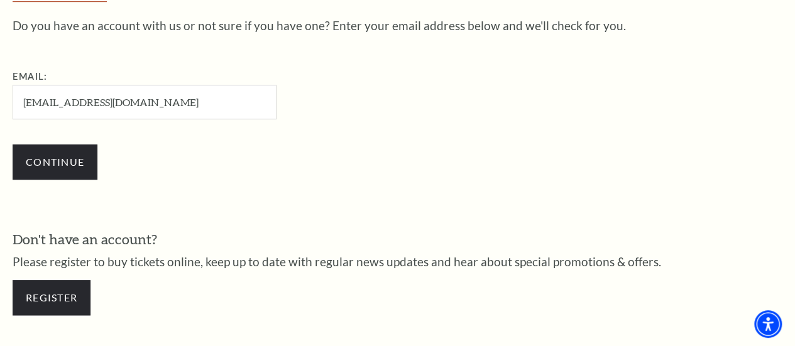
scroll to position [465, 0]
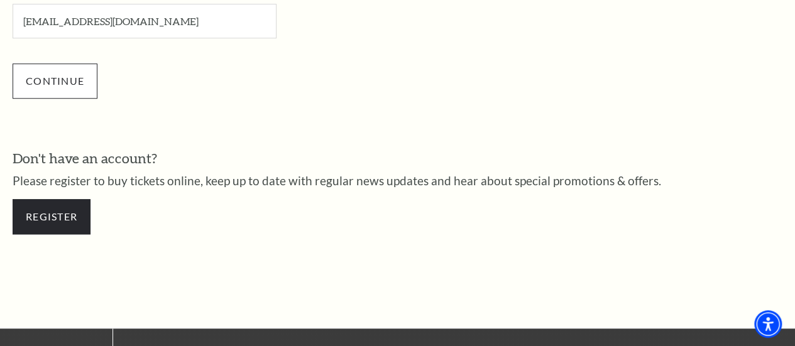
type input "[EMAIL_ADDRESS][DOMAIN_NAME]"
click at [65, 87] on input "Continue" at bounding box center [55, 80] width 85 height 35
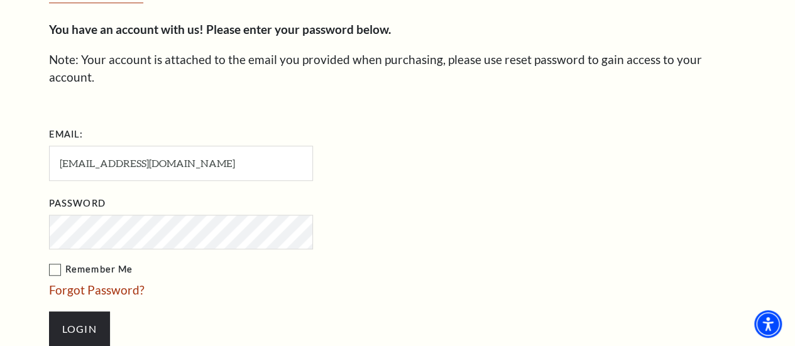
scroll to position [415, 0]
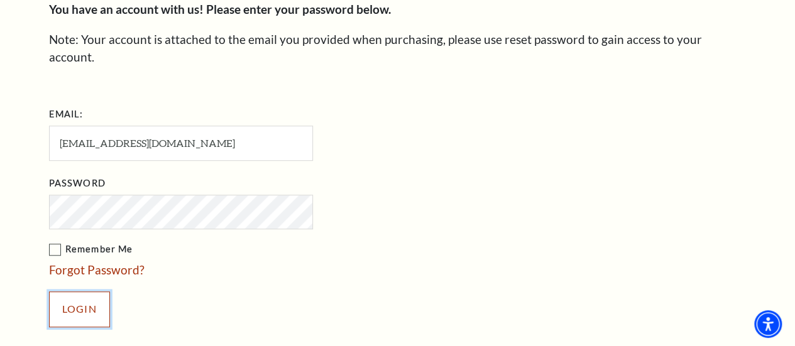
click at [75, 295] on input "Login" at bounding box center [79, 309] width 61 height 35
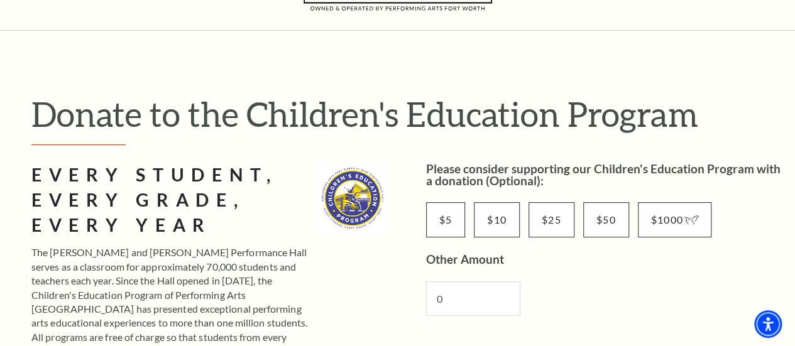
scroll to position [188, 0]
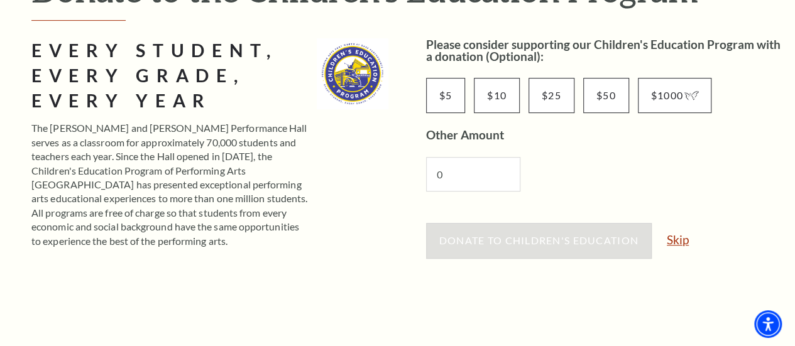
click at [678, 241] on link "Skip" at bounding box center [678, 240] width 22 height 12
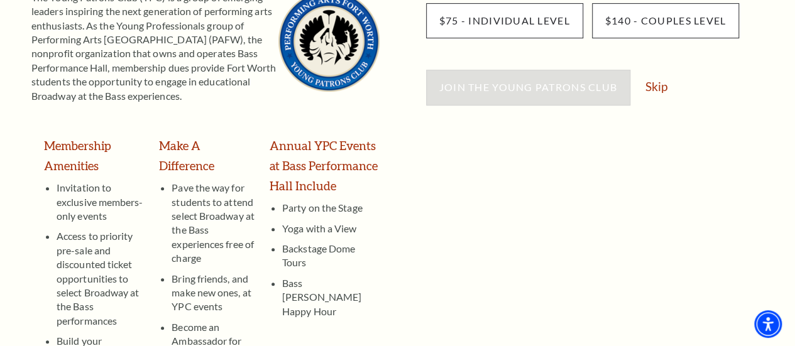
scroll to position [251, 0]
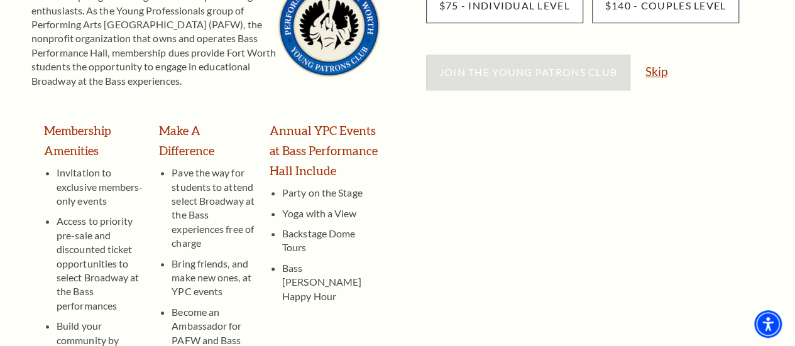
click at [654, 70] on link "Skip" at bounding box center [656, 71] width 22 height 12
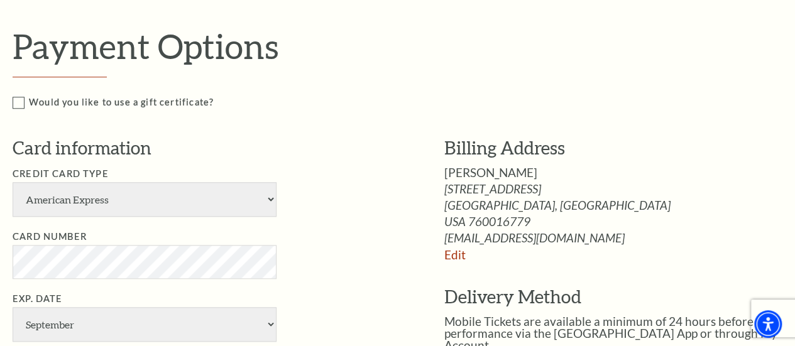
scroll to position [628, 0]
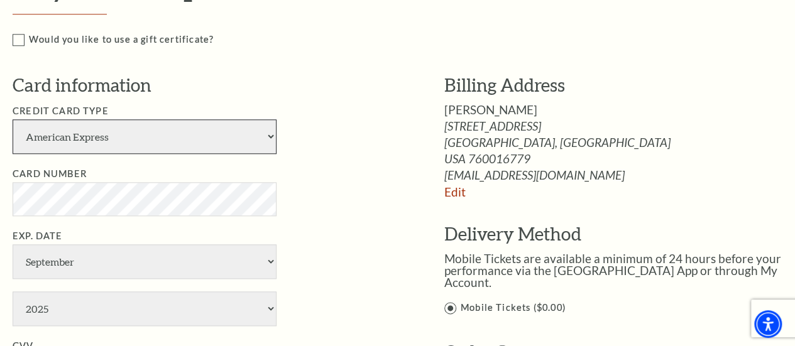
click at [269, 136] on select "American Express Visa Master Card Discover" at bounding box center [145, 136] width 264 height 35
select select "24"
click at [13, 119] on select "American Express Visa Master Card Discover" at bounding box center [145, 136] width 264 height 35
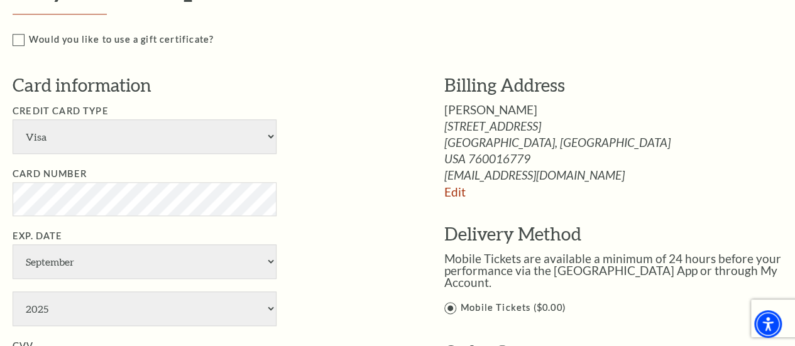
select select "2"
select select "2027"
type input "594"
type input "Theresa Armistead"
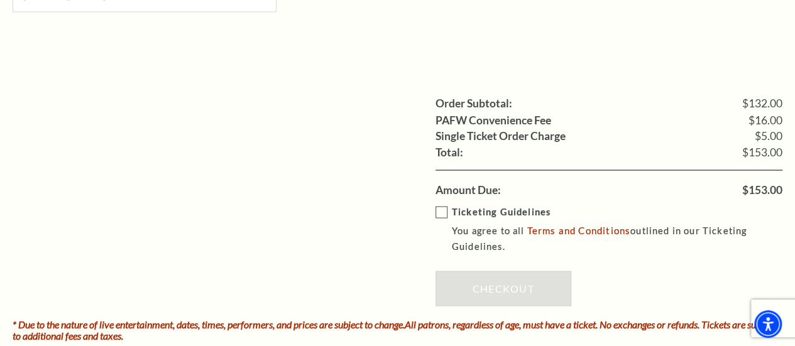
scroll to position [1131, 0]
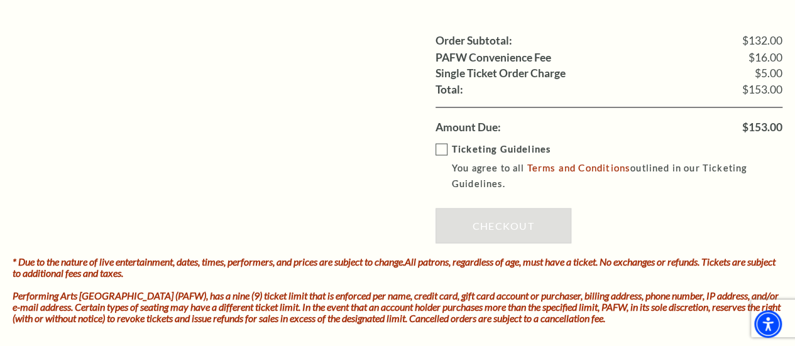
click at [442, 148] on label "Ticketing Guidelines You agree to all Terms and Conditions outlined in our Tick…" at bounding box center [617, 166] width 365 height 50
click at [0, 0] on input "Ticketing Guidelines You agree to all Terms and Conditions outlined in our Tick…" at bounding box center [0, 0] width 0 height 0
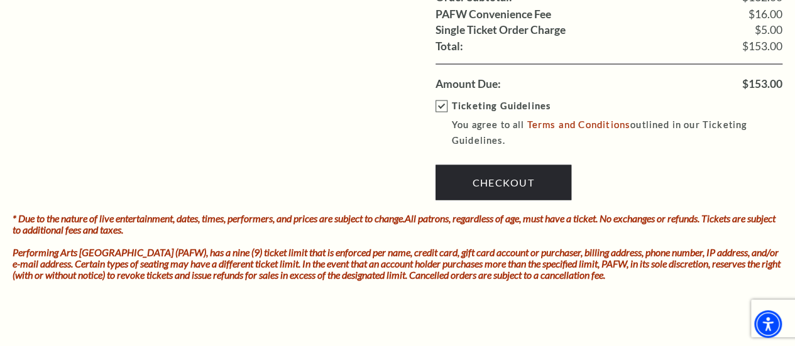
scroll to position [1194, 0]
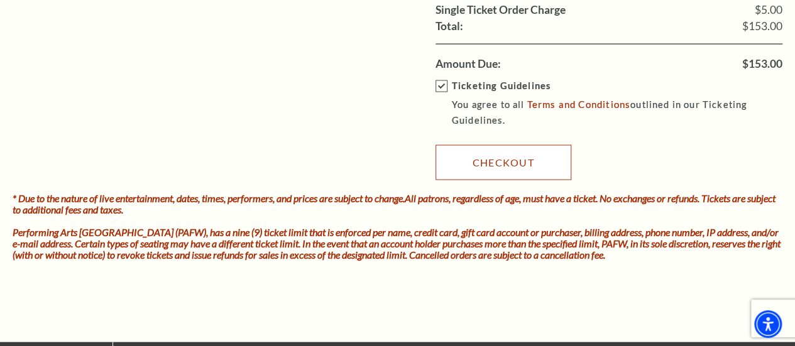
click at [480, 158] on link "Checkout" at bounding box center [503, 162] width 136 height 35
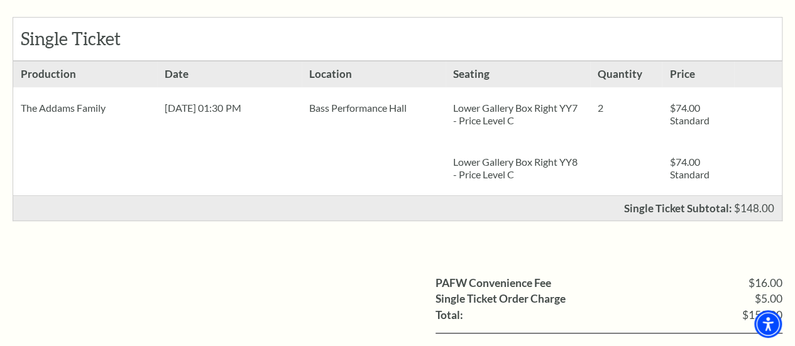
scroll to position [377, 0]
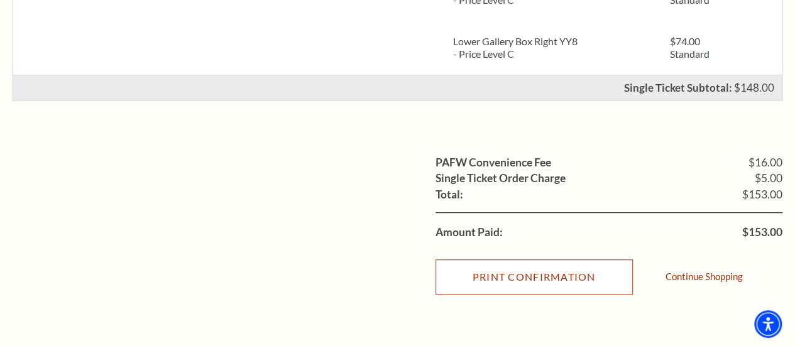
drag, startPoint x: 534, startPoint y: 280, endPoint x: 629, endPoint y: 302, distance: 97.9
click at [533, 280] on input "Print Confirmation" at bounding box center [533, 276] width 197 height 35
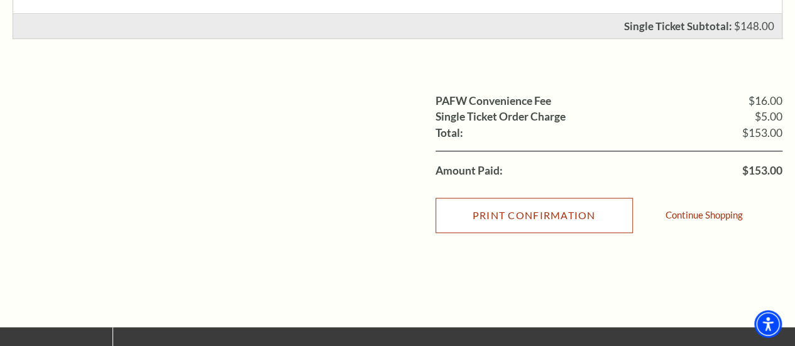
scroll to position [440, 0]
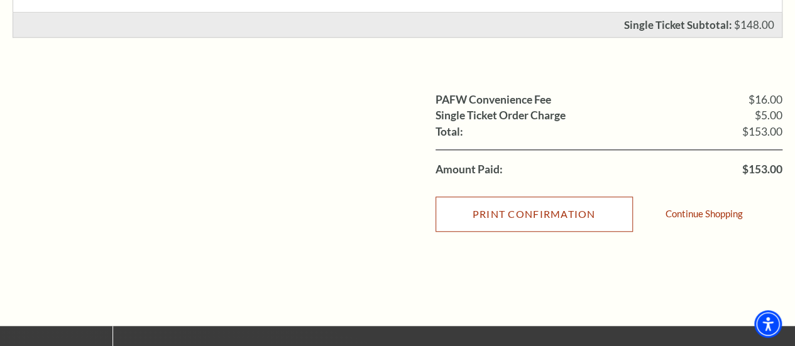
click at [506, 214] on input "Print Confirmation" at bounding box center [533, 214] width 197 height 35
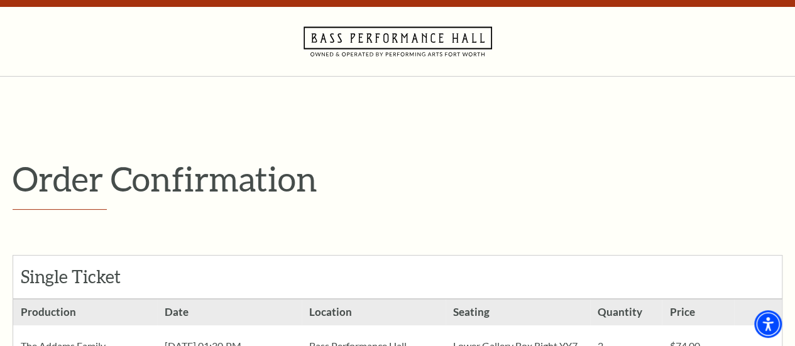
scroll to position [0, 0]
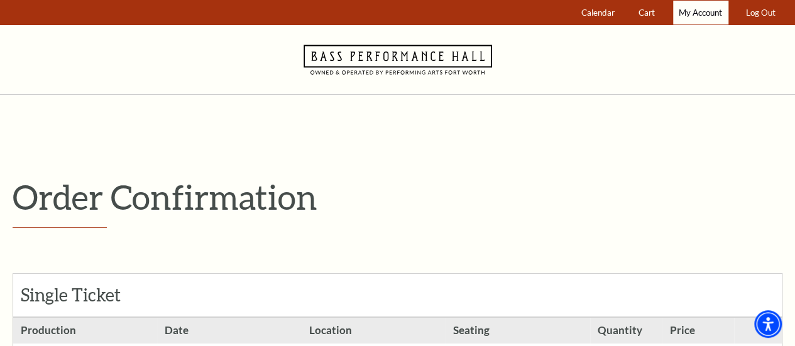
click at [699, 17] on span "My Account" at bounding box center [699, 13] width 43 height 10
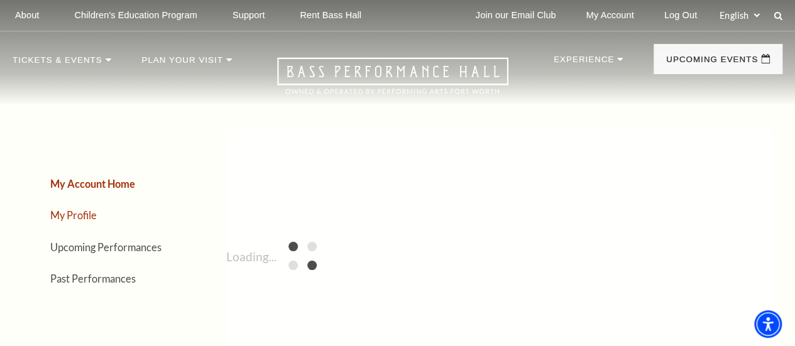
click at [69, 218] on link "My Profile" at bounding box center [73, 215] width 46 height 12
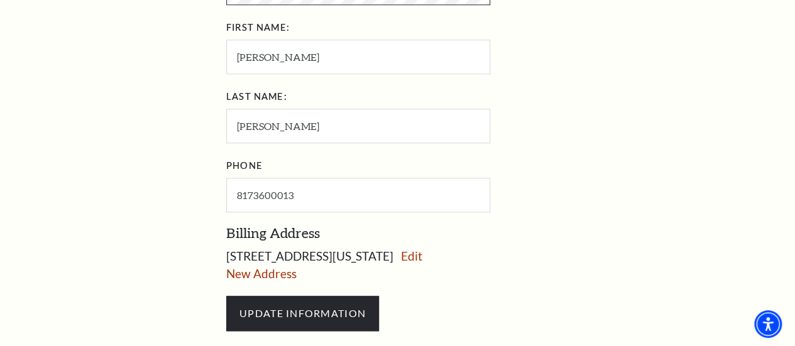
scroll to position [691, 0]
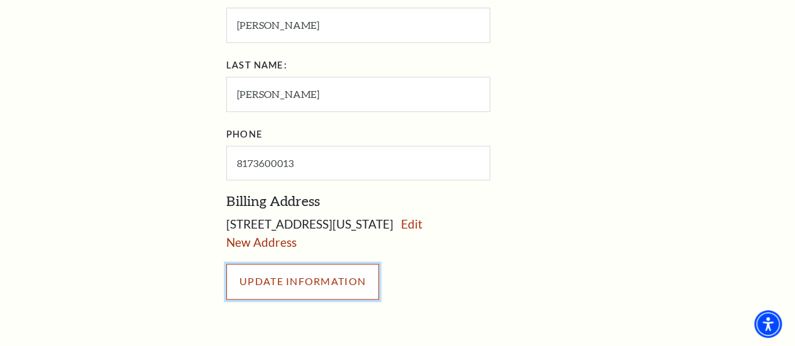
click at [289, 252] on div "UPDATE INFORMATION" at bounding box center [499, 281] width 547 height 60
click at [291, 285] on input "UPDATE INFORMATION" at bounding box center [302, 281] width 153 height 35
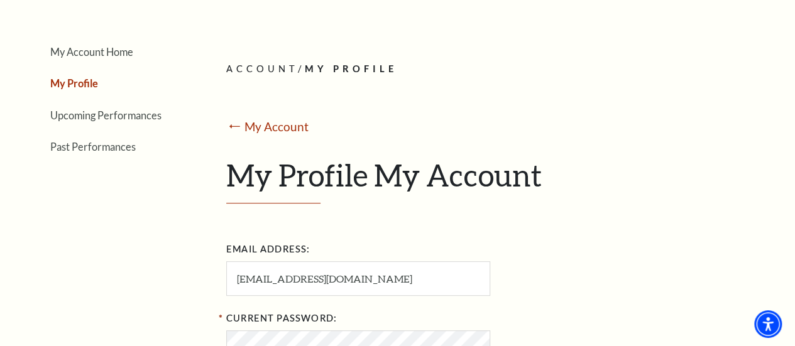
scroll to position [0, 0]
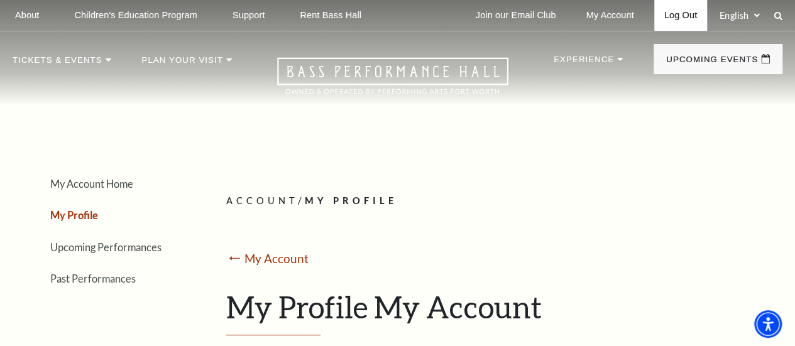
click at [682, 17] on link "Log Out" at bounding box center [680, 15] width 53 height 31
